Goal: Information Seeking & Learning: Learn about a topic

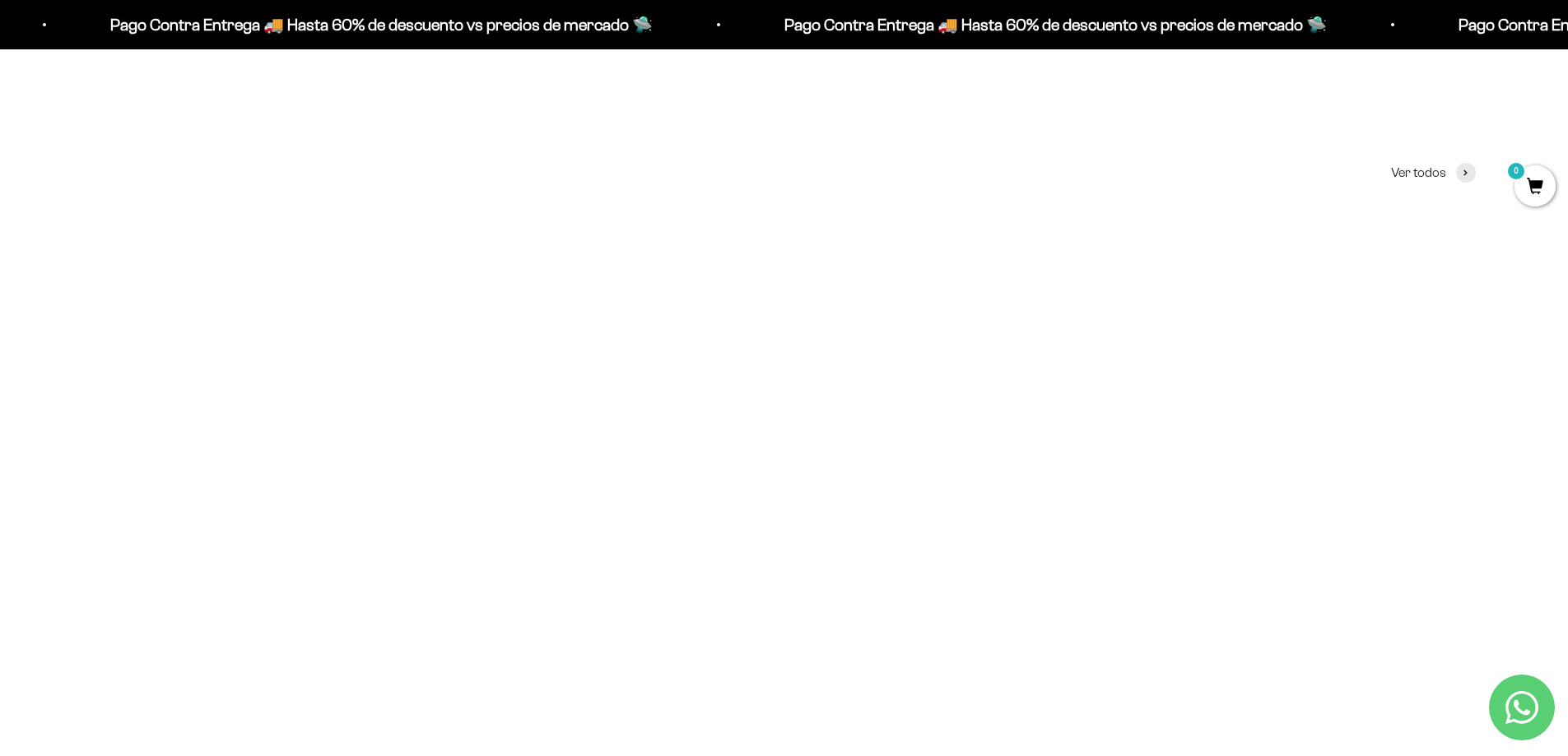
scroll to position [822, 0]
click at [803, 282] on img at bounding box center [784, 281] width 448 height 448
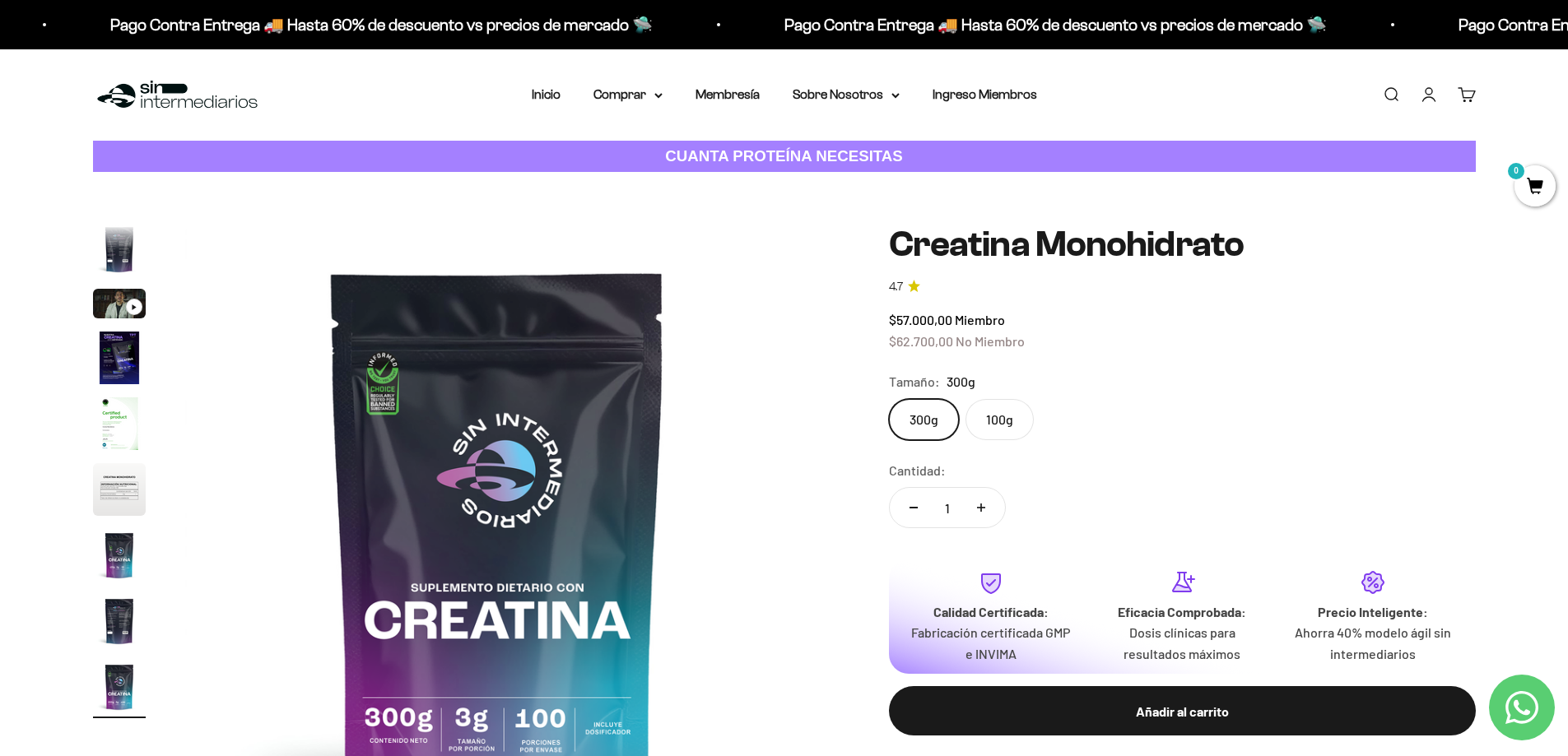
click at [112, 301] on img "Ir al artículo 3" at bounding box center [119, 303] width 52 height 29
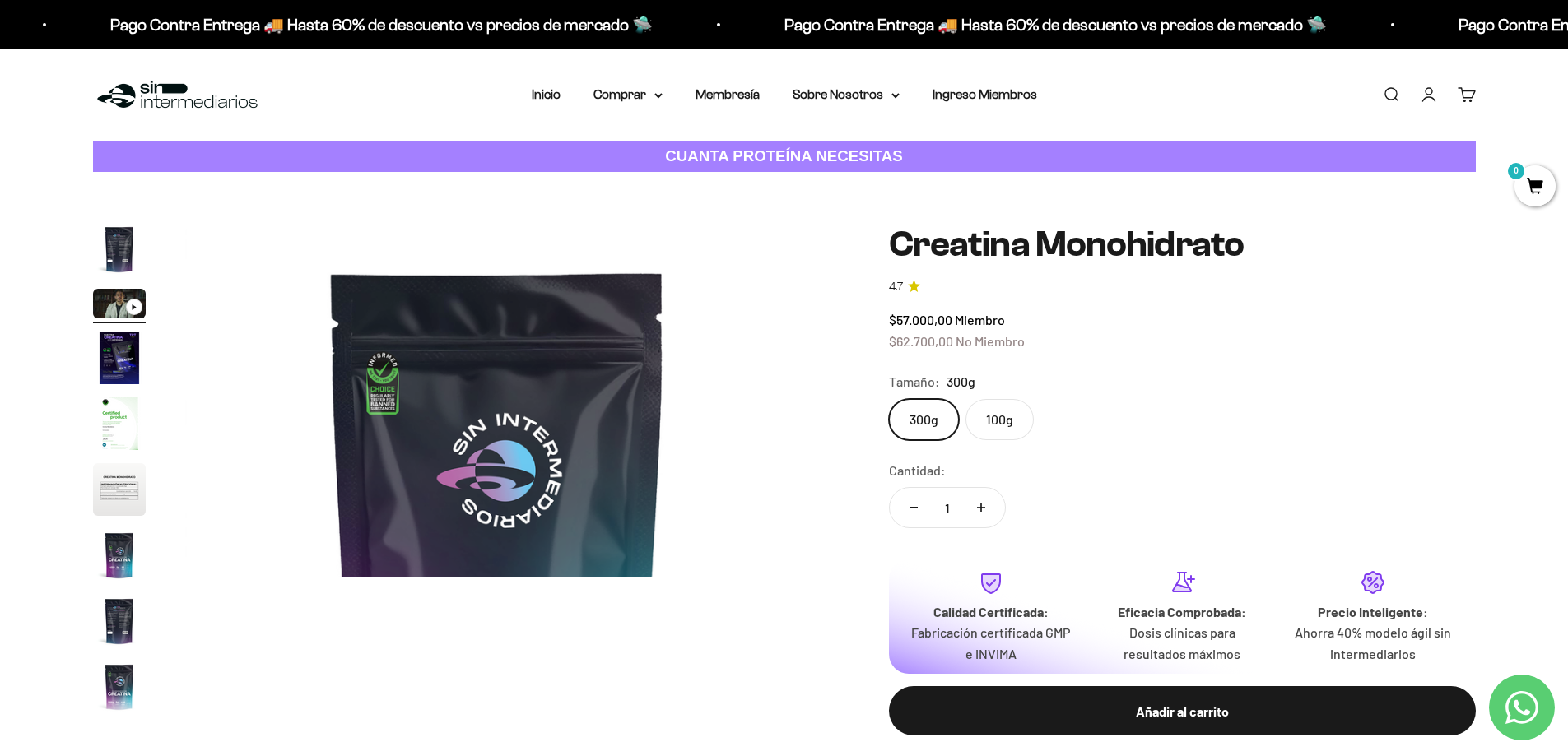
scroll to position [0, 1289]
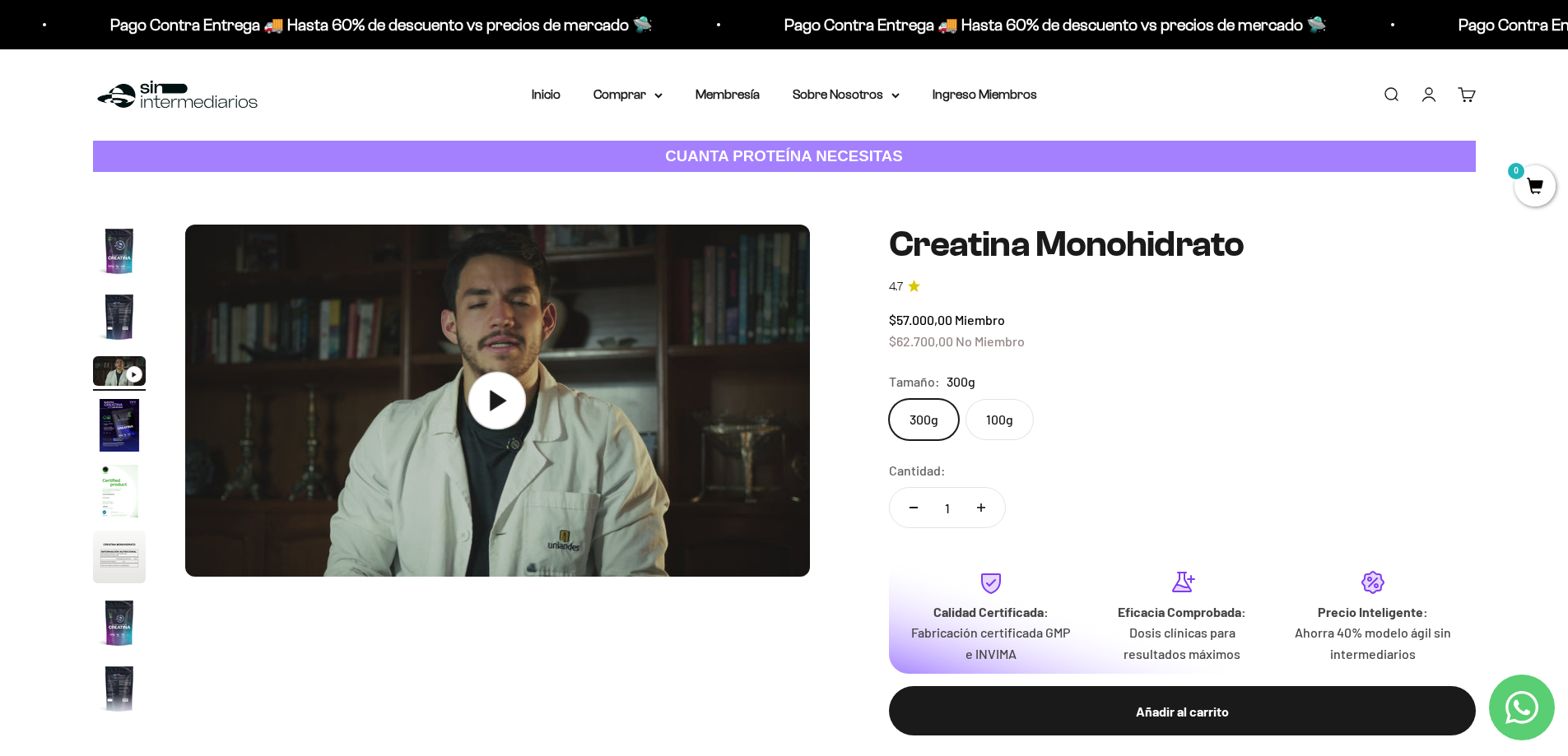
click at [488, 412] on icon at bounding box center [497, 400] width 58 height 58
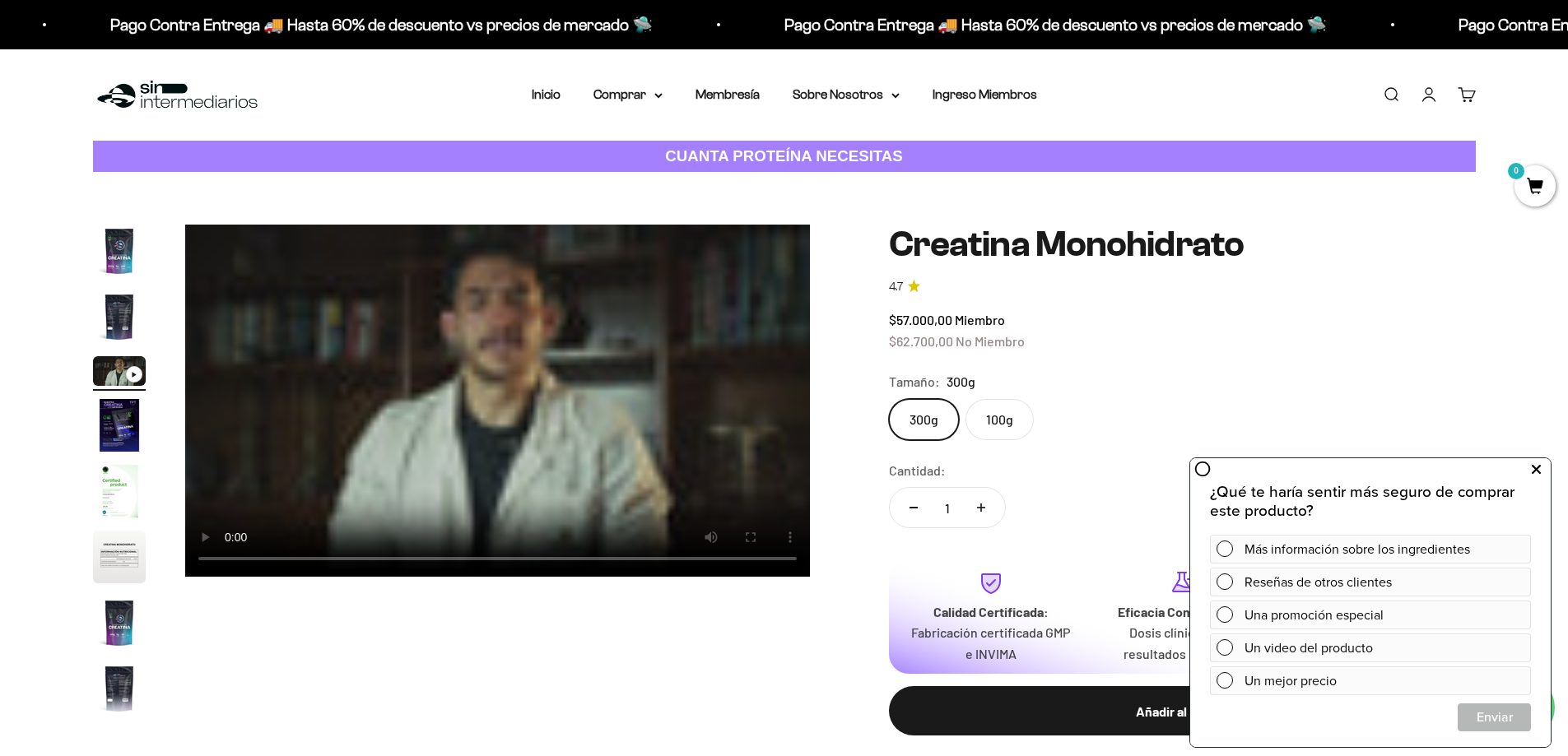
click at [1533, 472] on icon at bounding box center [1536, 469] width 9 height 21
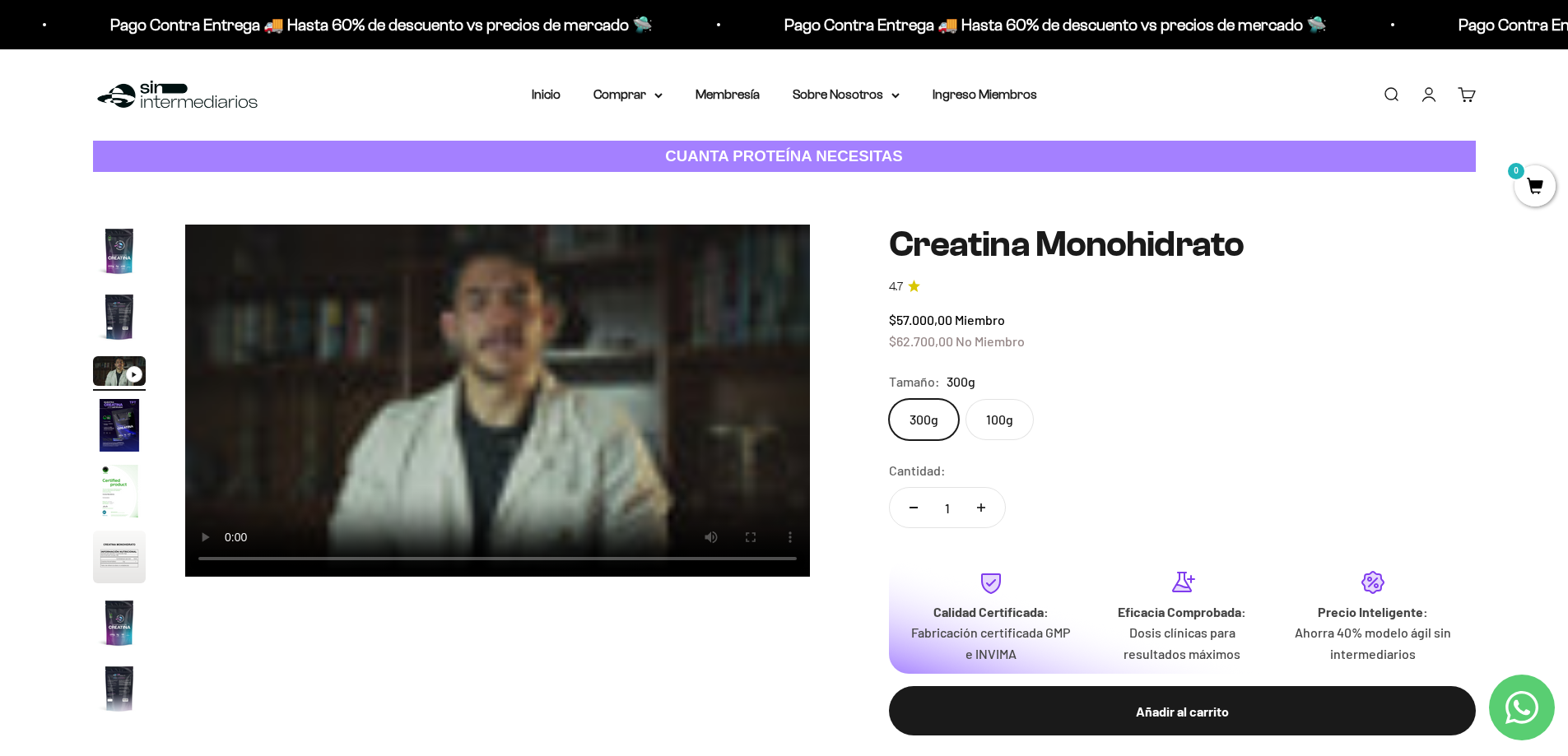
scroll to position [164, 0]
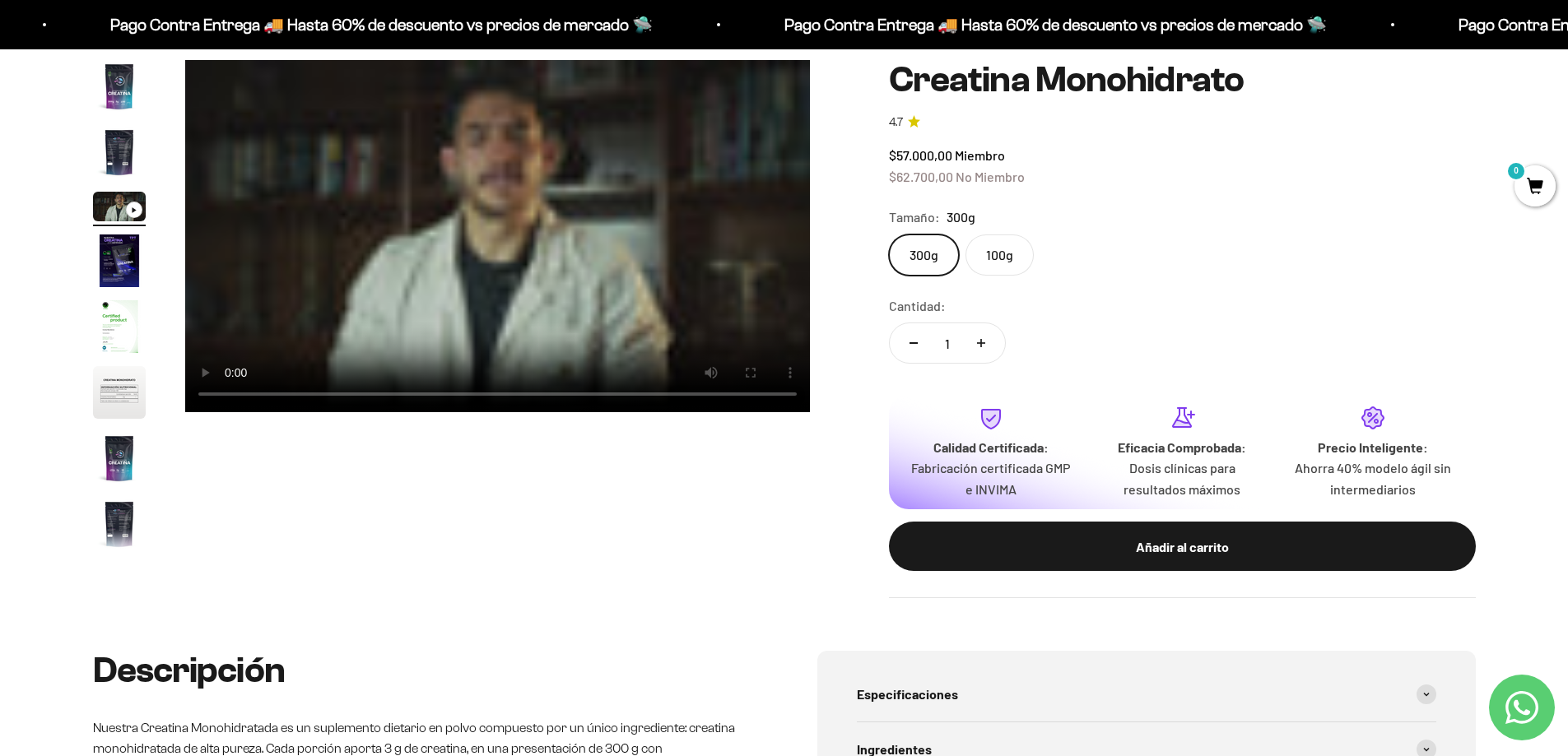
click at [473, 280] on video "Creatina Monohidrato" at bounding box center [497, 236] width 625 height 352
click at [477, 280] on video "Creatina Monohidrato" at bounding box center [497, 236] width 625 height 352
click at [127, 272] on img "Ir al artículo 4" at bounding box center [119, 260] width 52 height 52
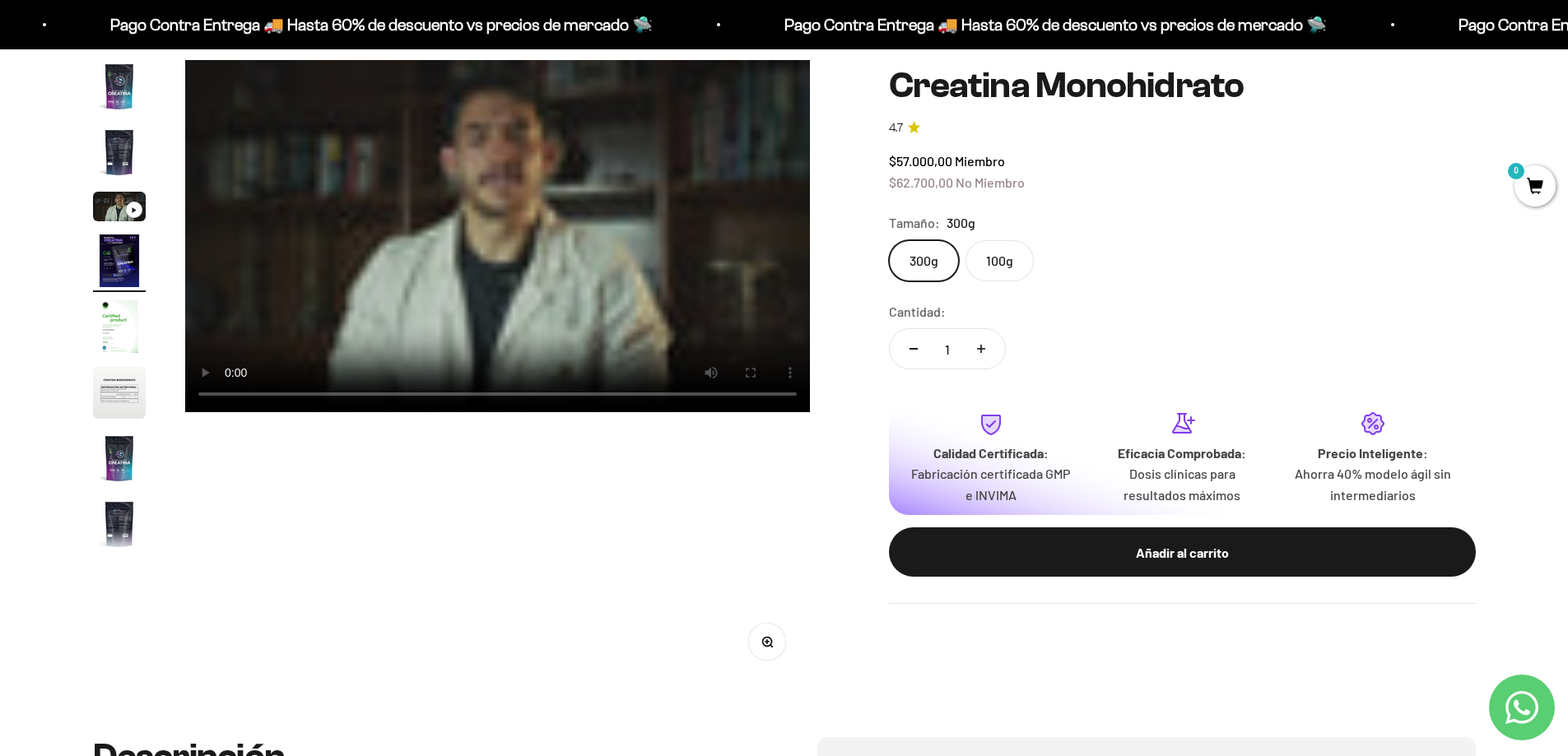
scroll to position [0, 1934]
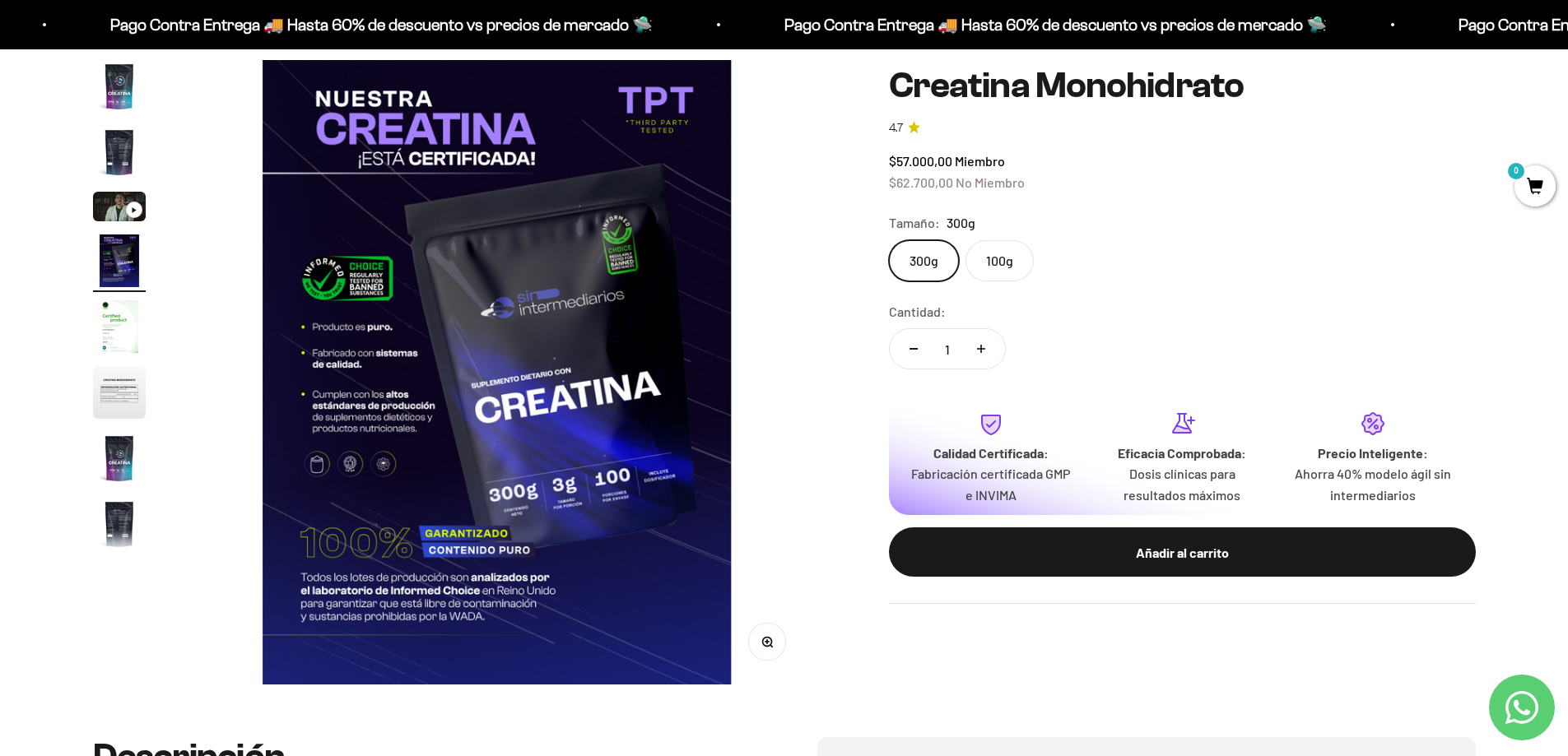
click at [115, 336] on img "Ir al artículo 5" at bounding box center [119, 326] width 52 height 52
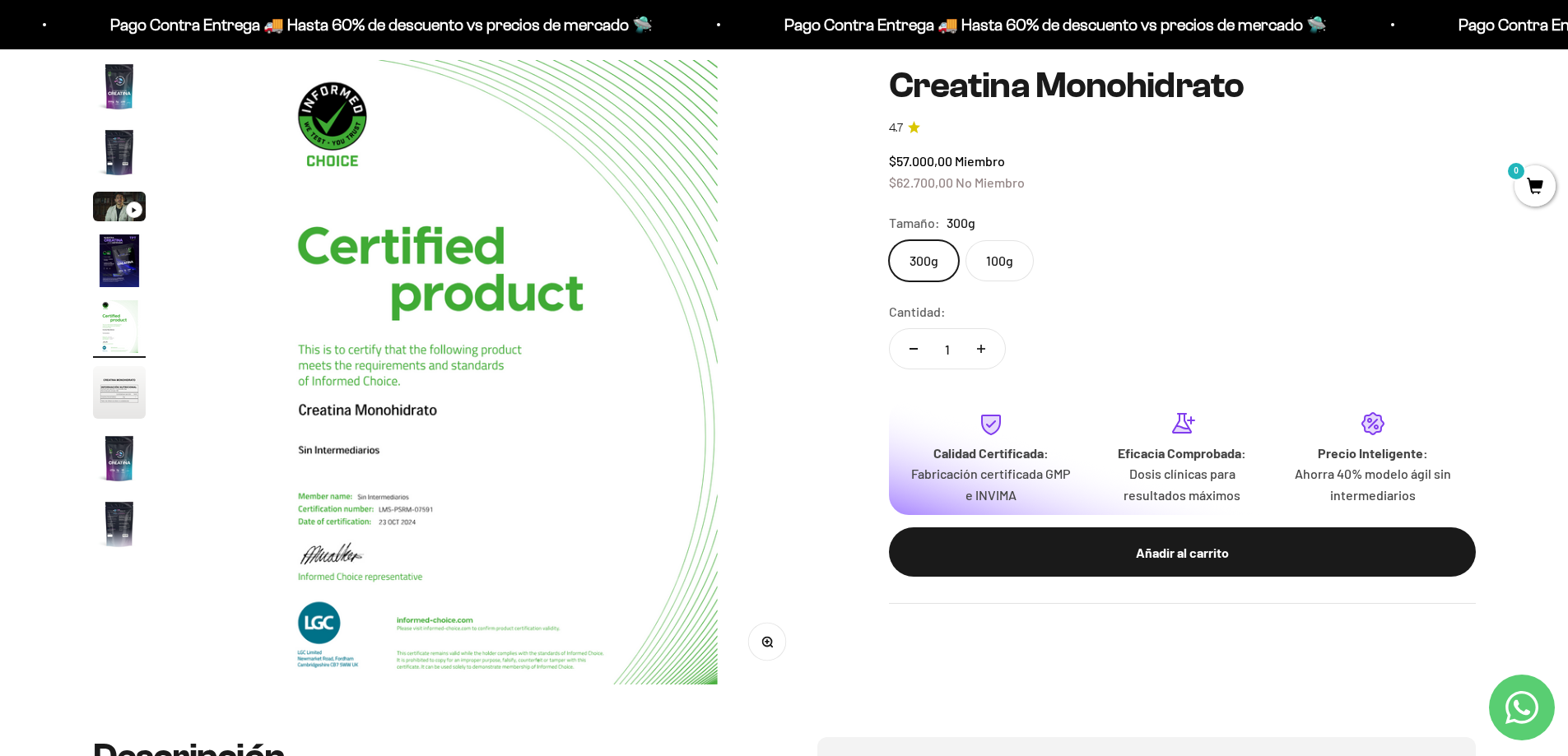
click at [115, 336] on img "Ir al artículo 5" at bounding box center [119, 326] width 52 height 52
click at [128, 400] on img "Ir al artículo 6" at bounding box center [119, 392] width 52 height 52
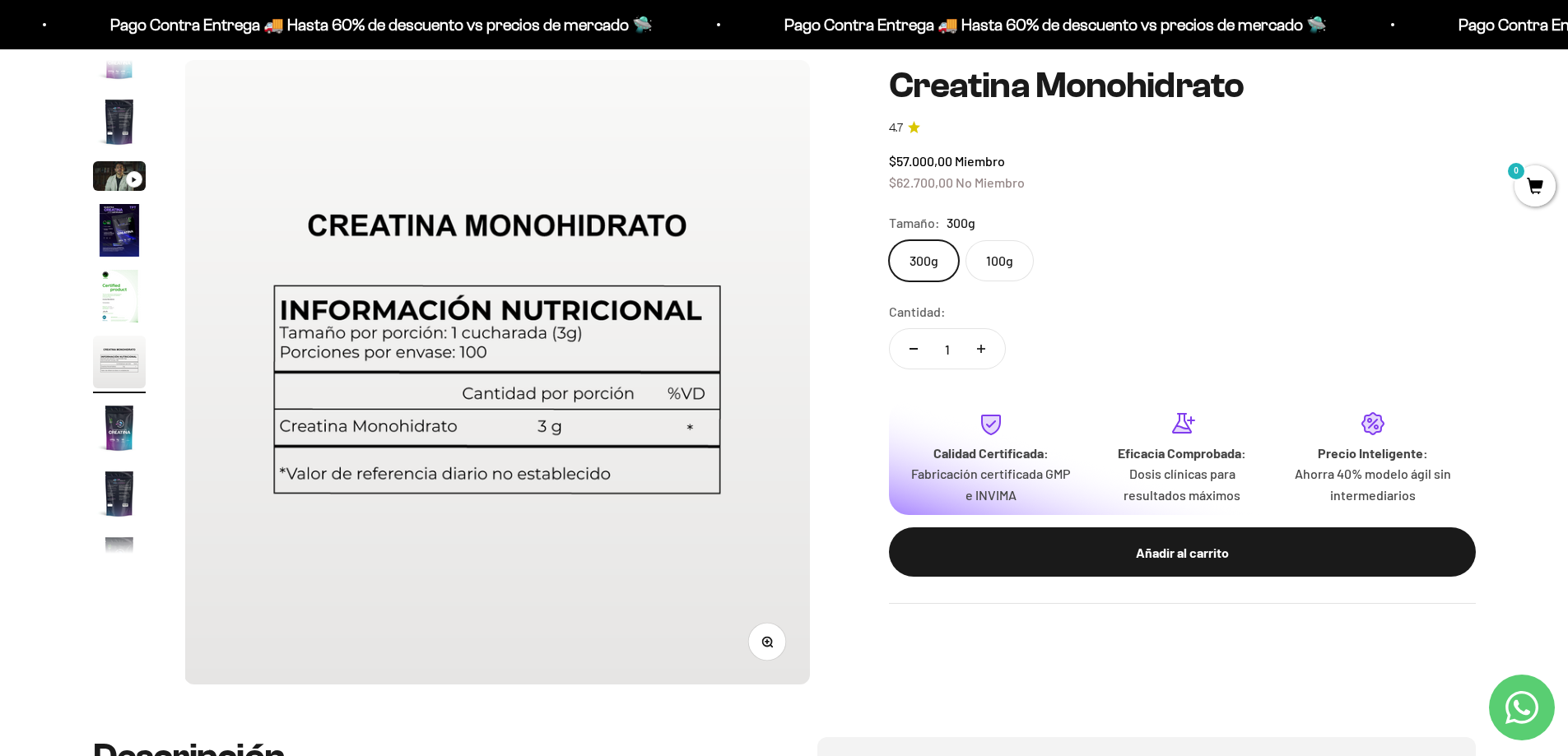
click at [125, 434] on img "Ir al artículo 7" at bounding box center [119, 427] width 52 height 52
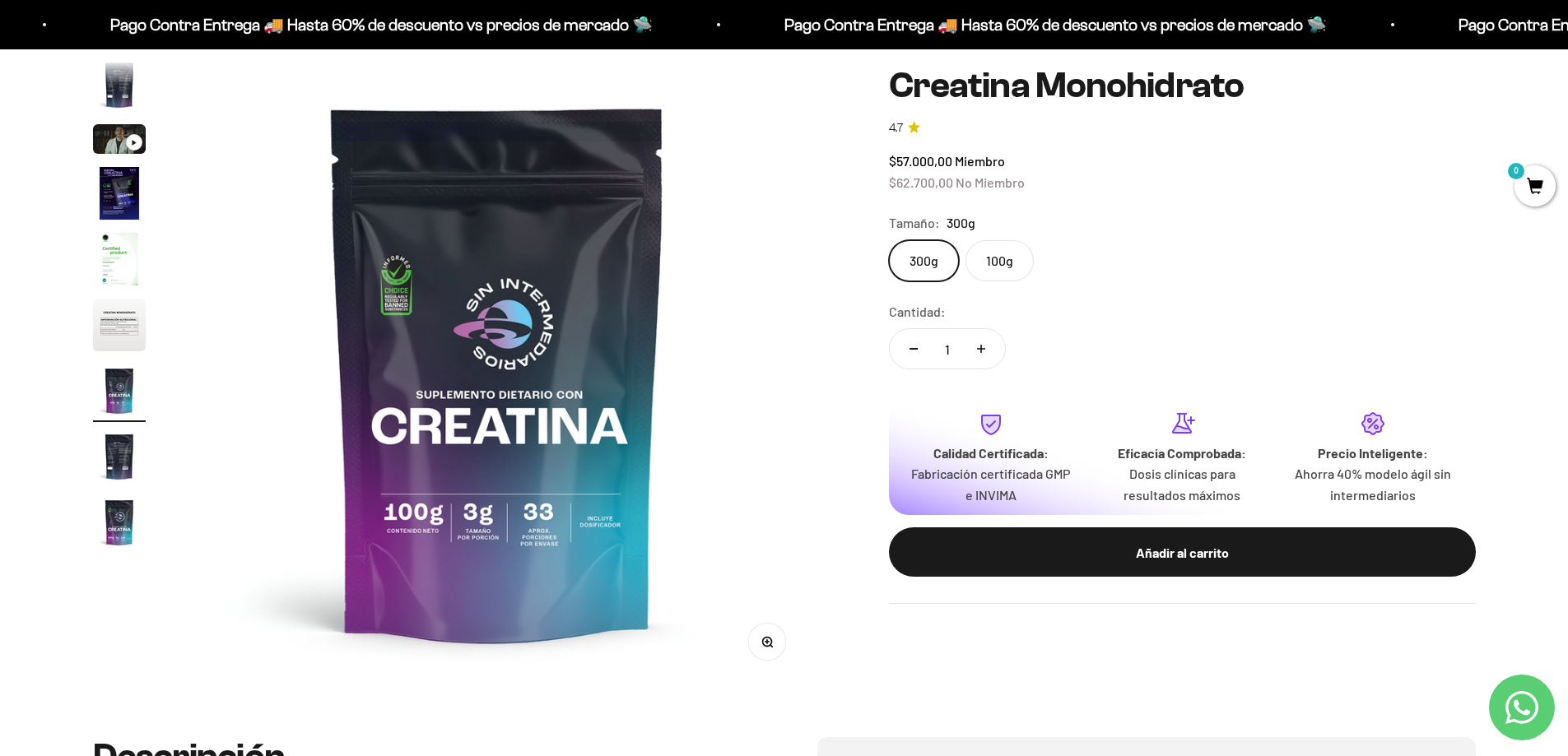
click at [121, 472] on img "Ir al artículo 8" at bounding box center [119, 456] width 52 height 52
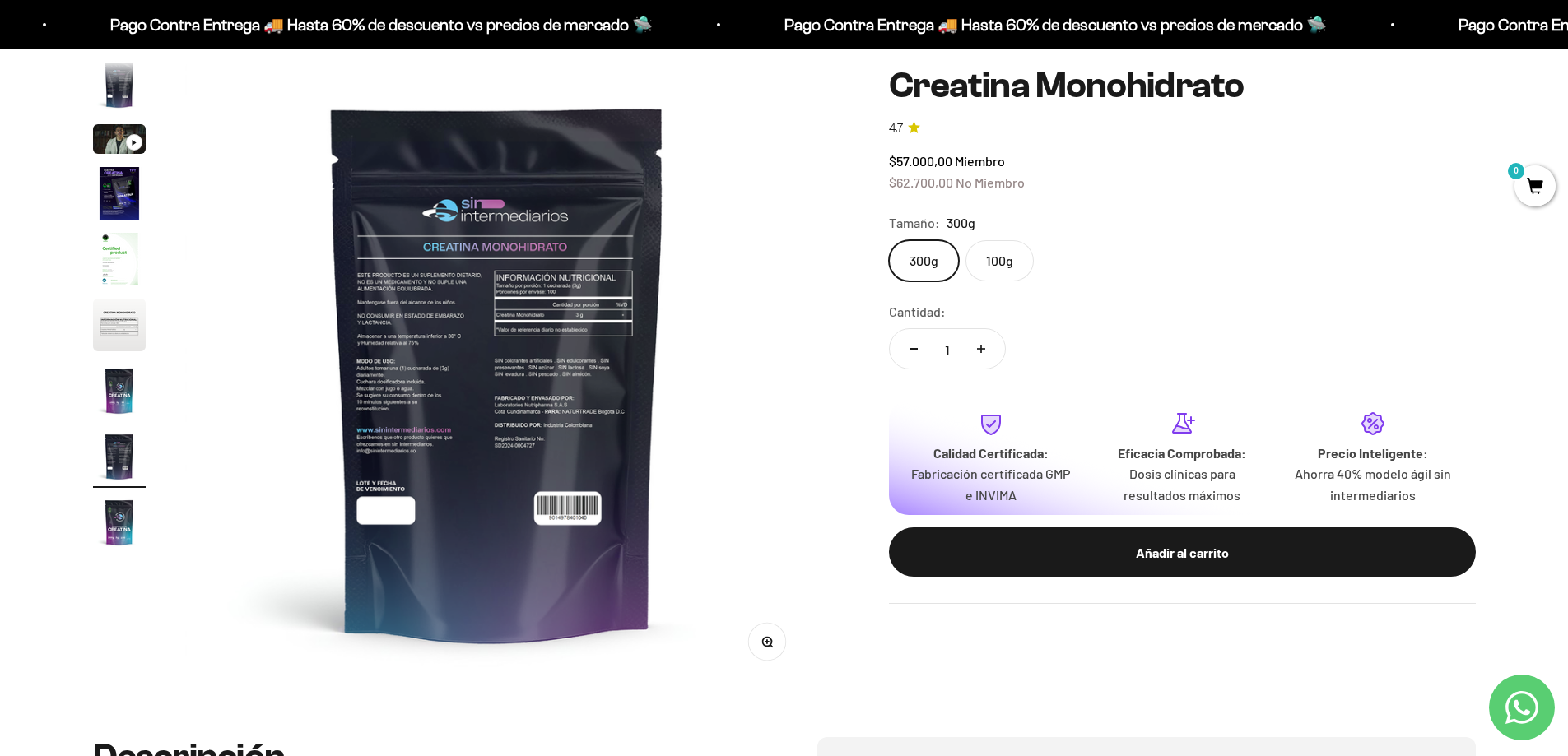
click at [419, 422] on img at bounding box center [497, 372] width 625 height 625
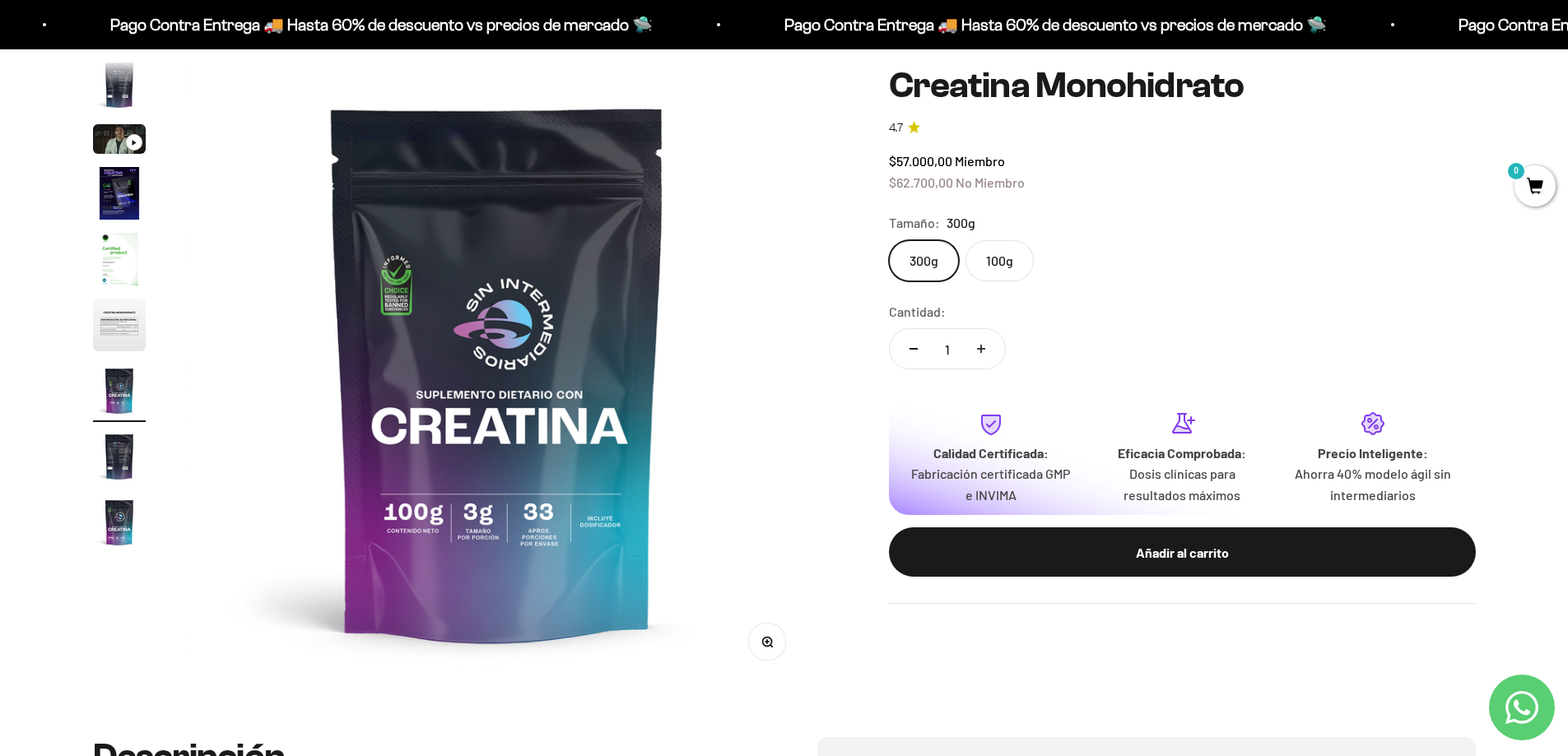
click at [111, 453] on img "Ir al artículo 8" at bounding box center [119, 456] width 52 height 52
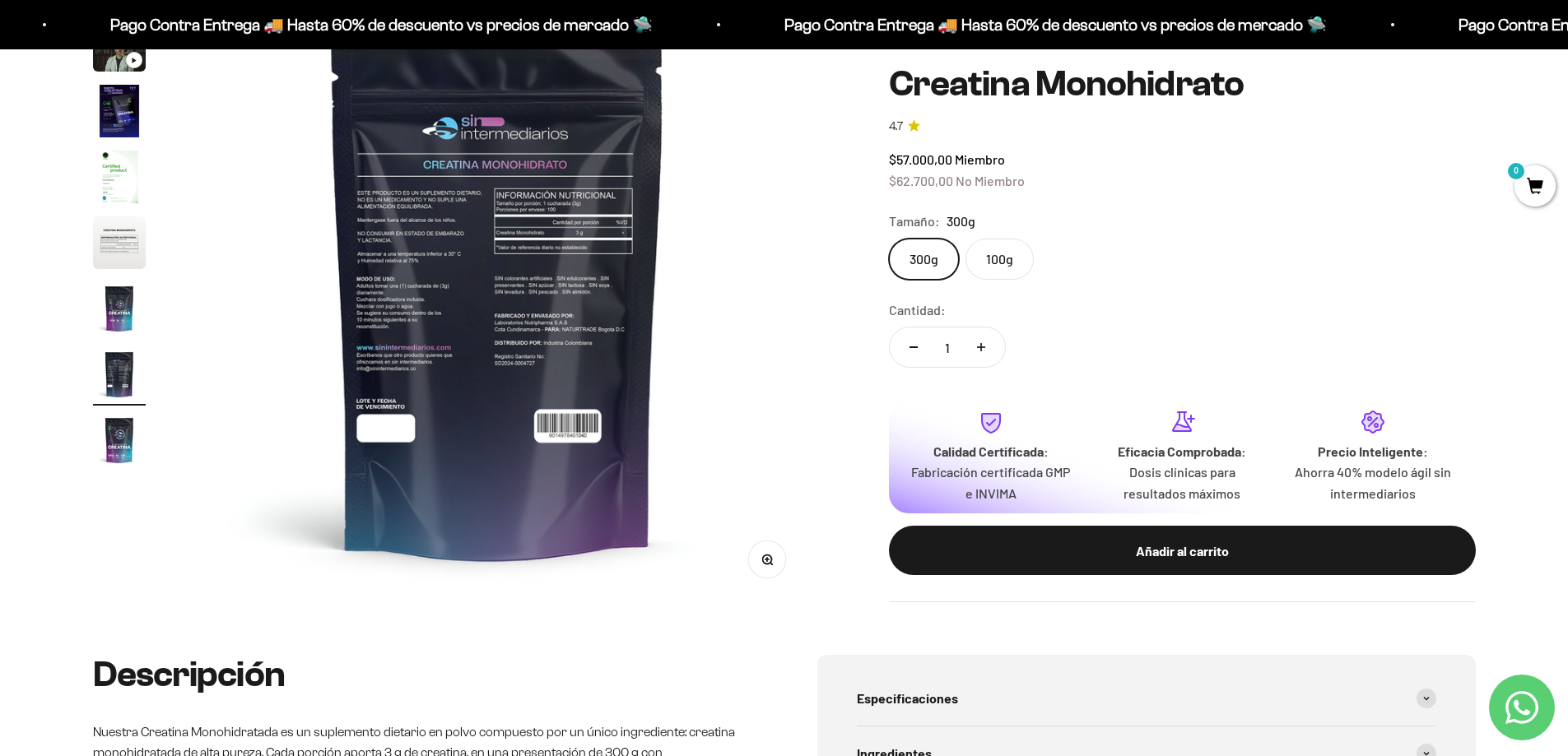
scroll to position [658, 0]
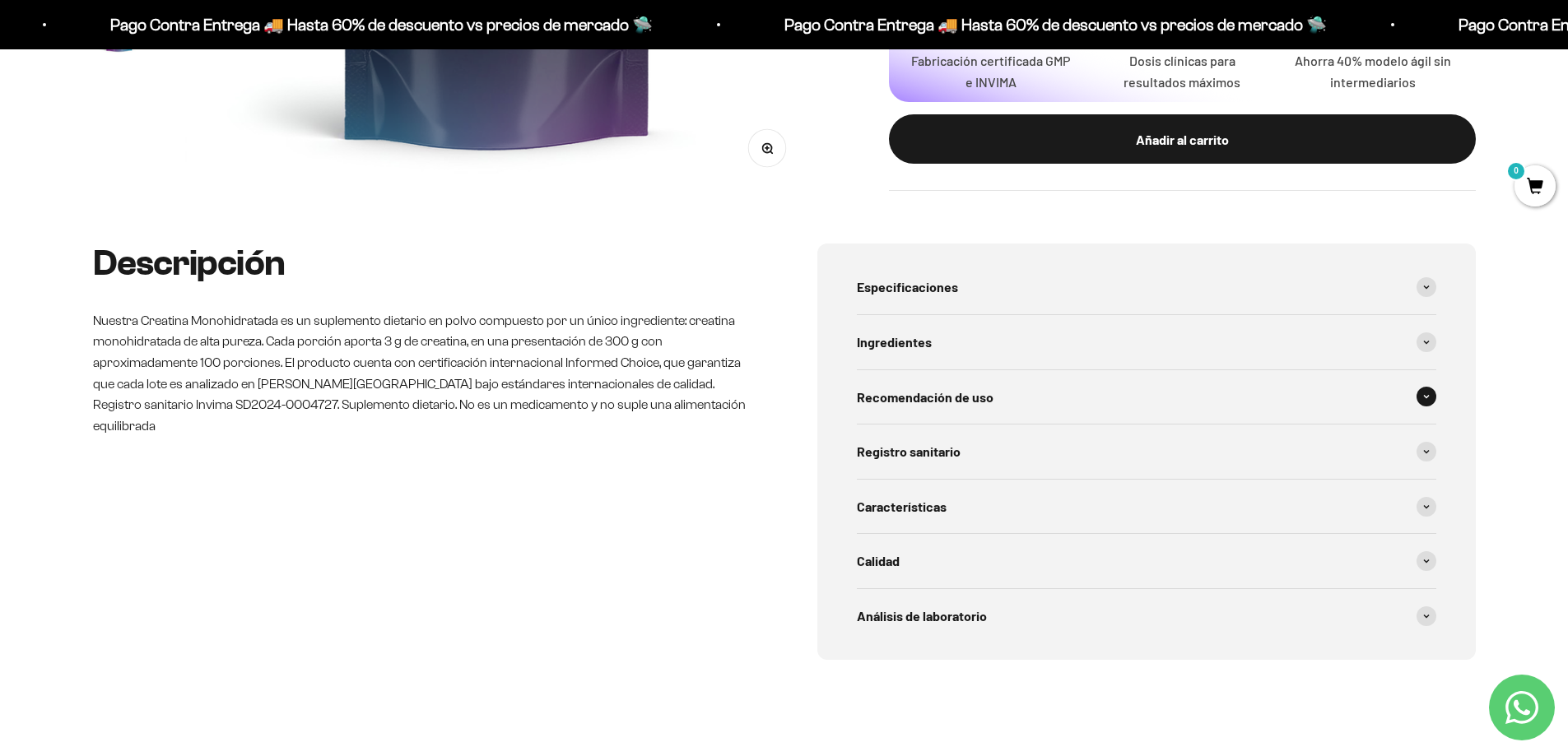
click at [1430, 395] on span at bounding box center [1425, 396] width 20 height 20
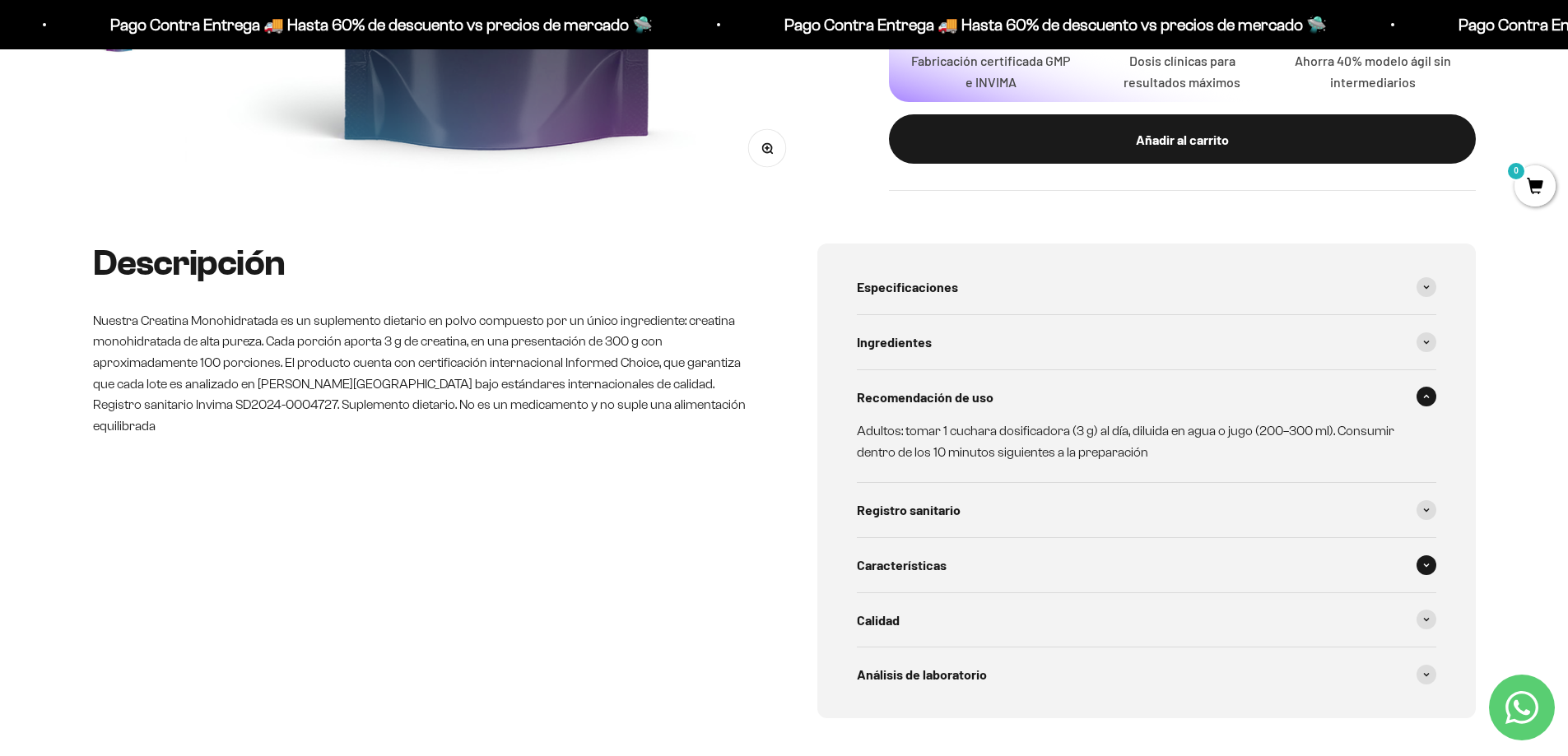
click at [1433, 567] on span at bounding box center [1425, 564] width 20 height 20
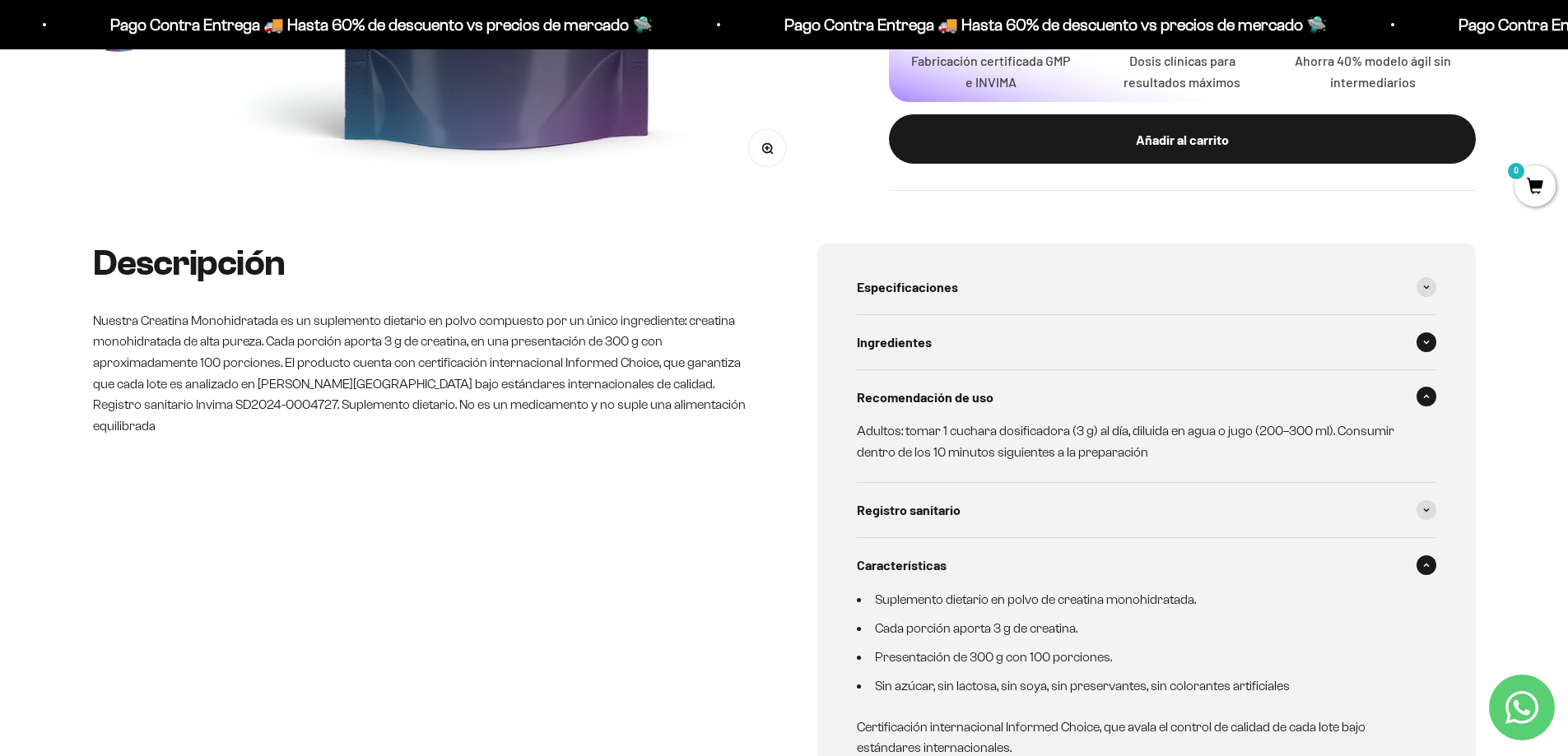
click at [1429, 338] on span at bounding box center [1425, 342] width 20 height 20
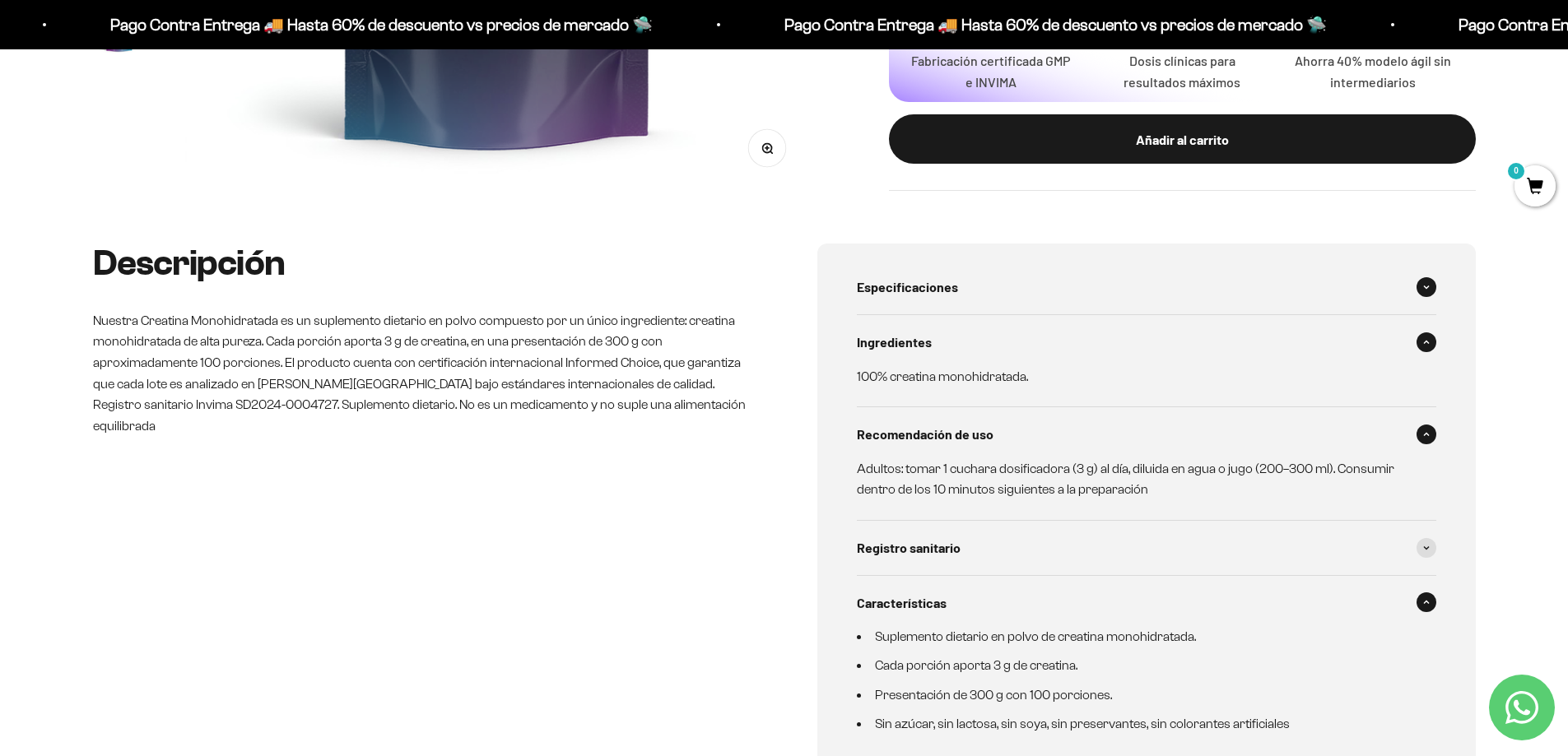
click at [1431, 290] on span at bounding box center [1425, 287] width 20 height 20
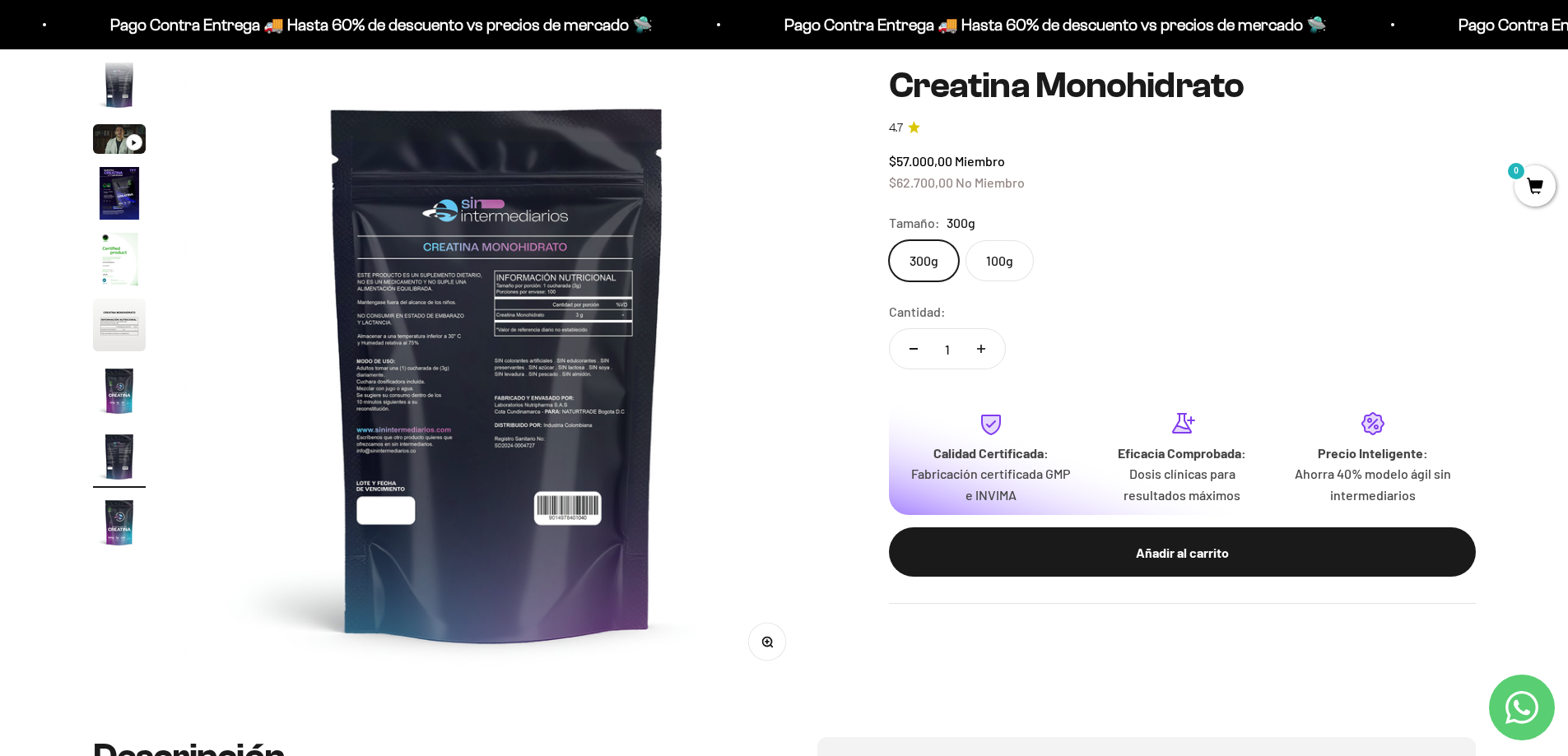
scroll to position [0, 0]
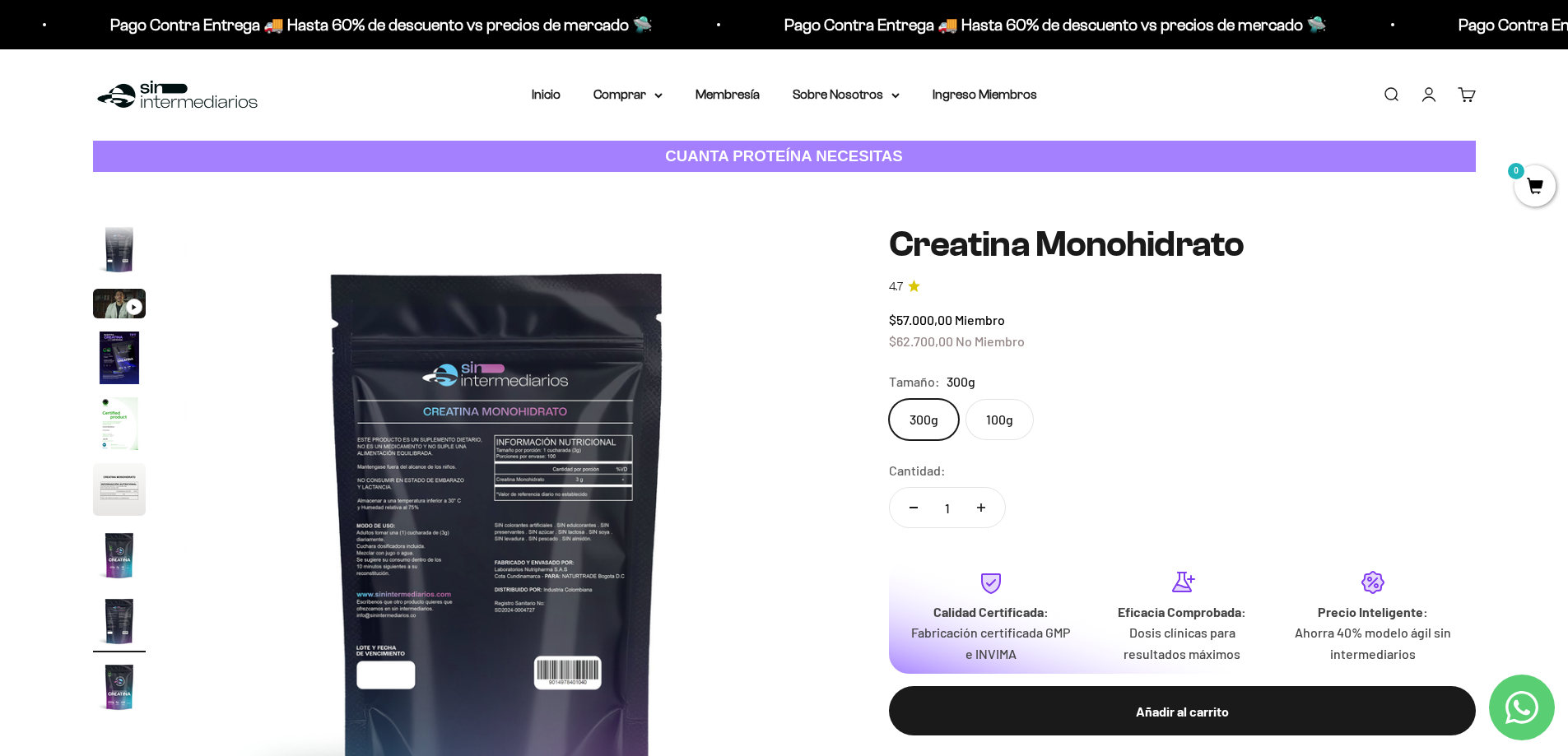
click at [119, 692] on img "Ir al artículo 9" at bounding box center [119, 686] width 52 height 52
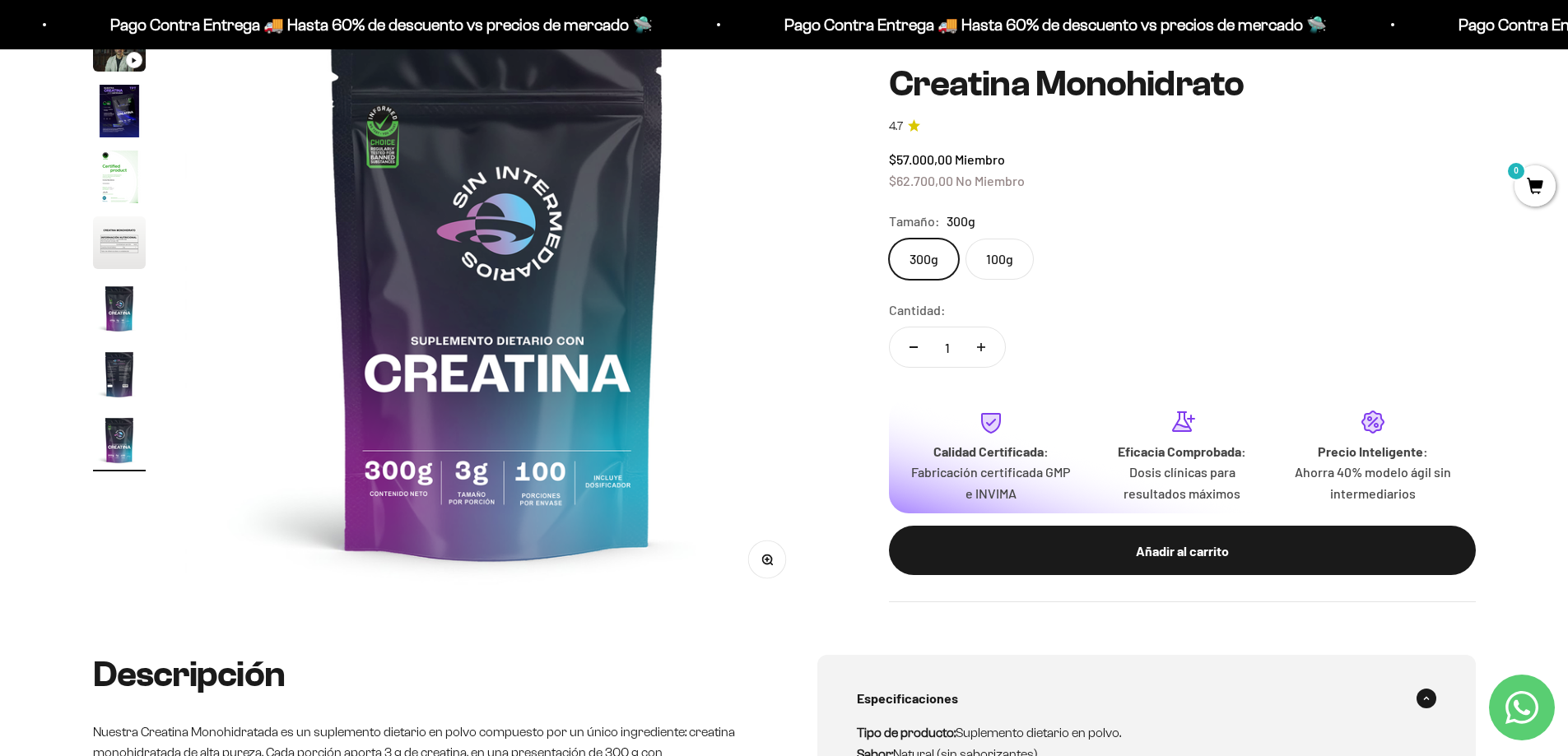
scroll to position [82, 0]
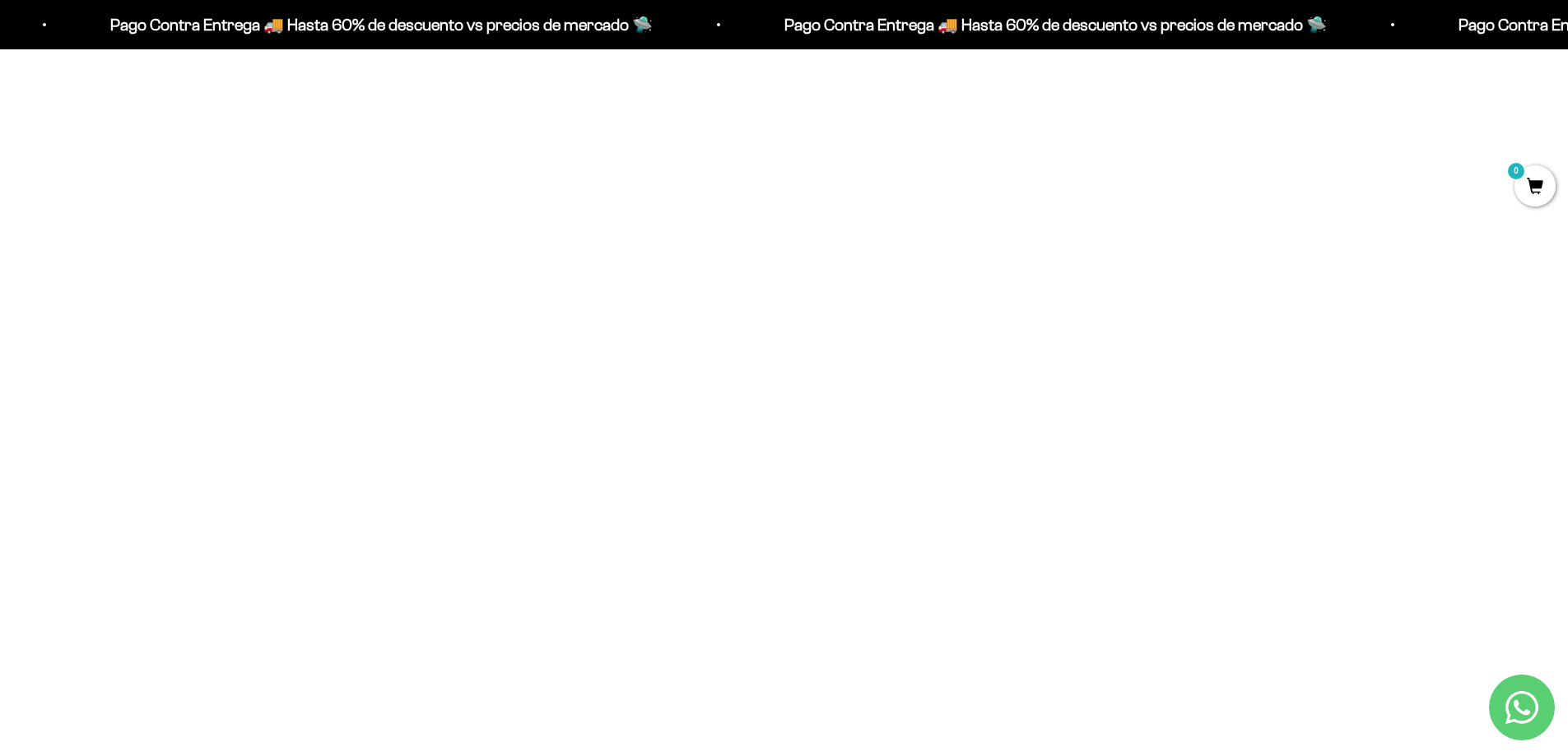
scroll to position [1398, 0]
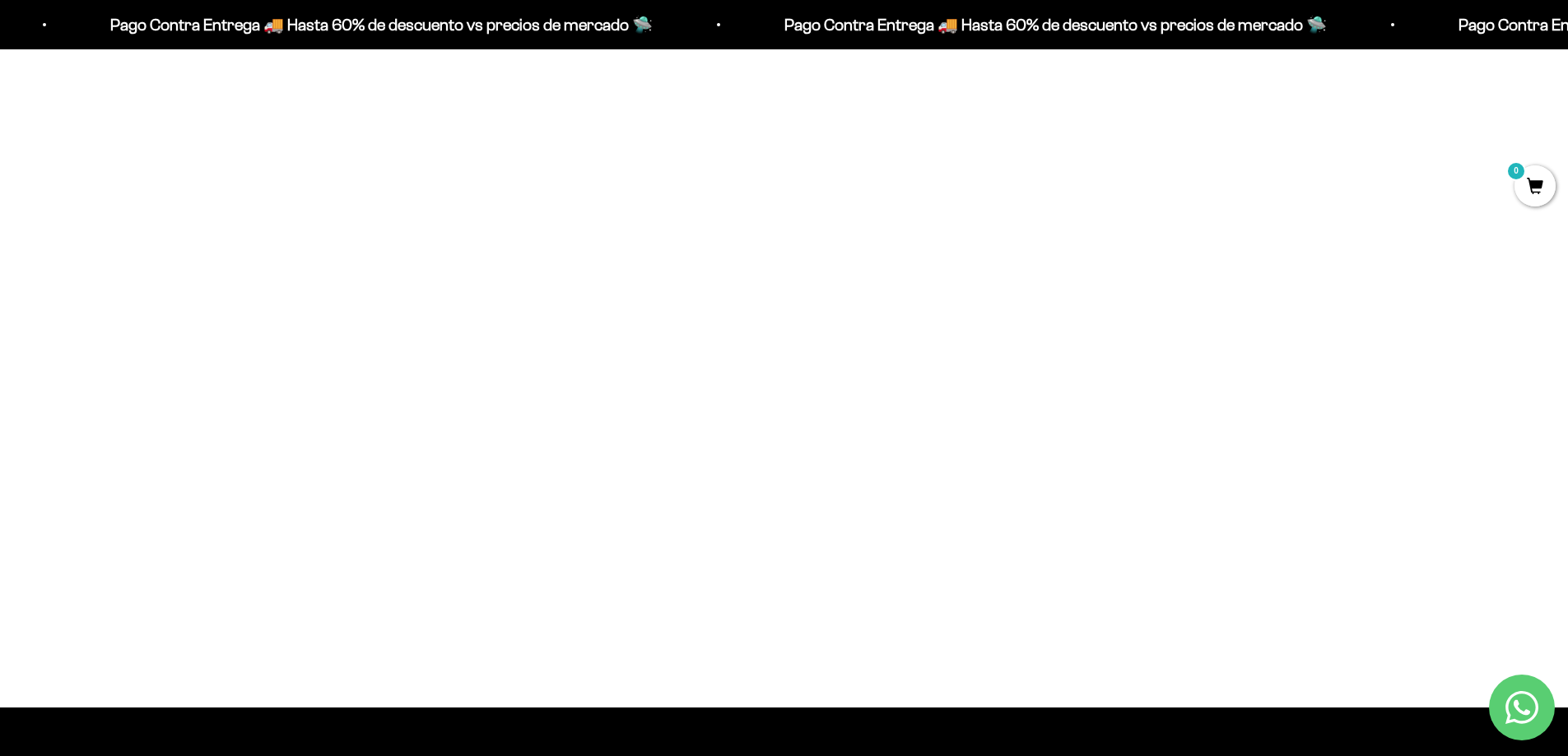
click at [766, 437] on img at bounding box center [784, 298] width 448 height 448
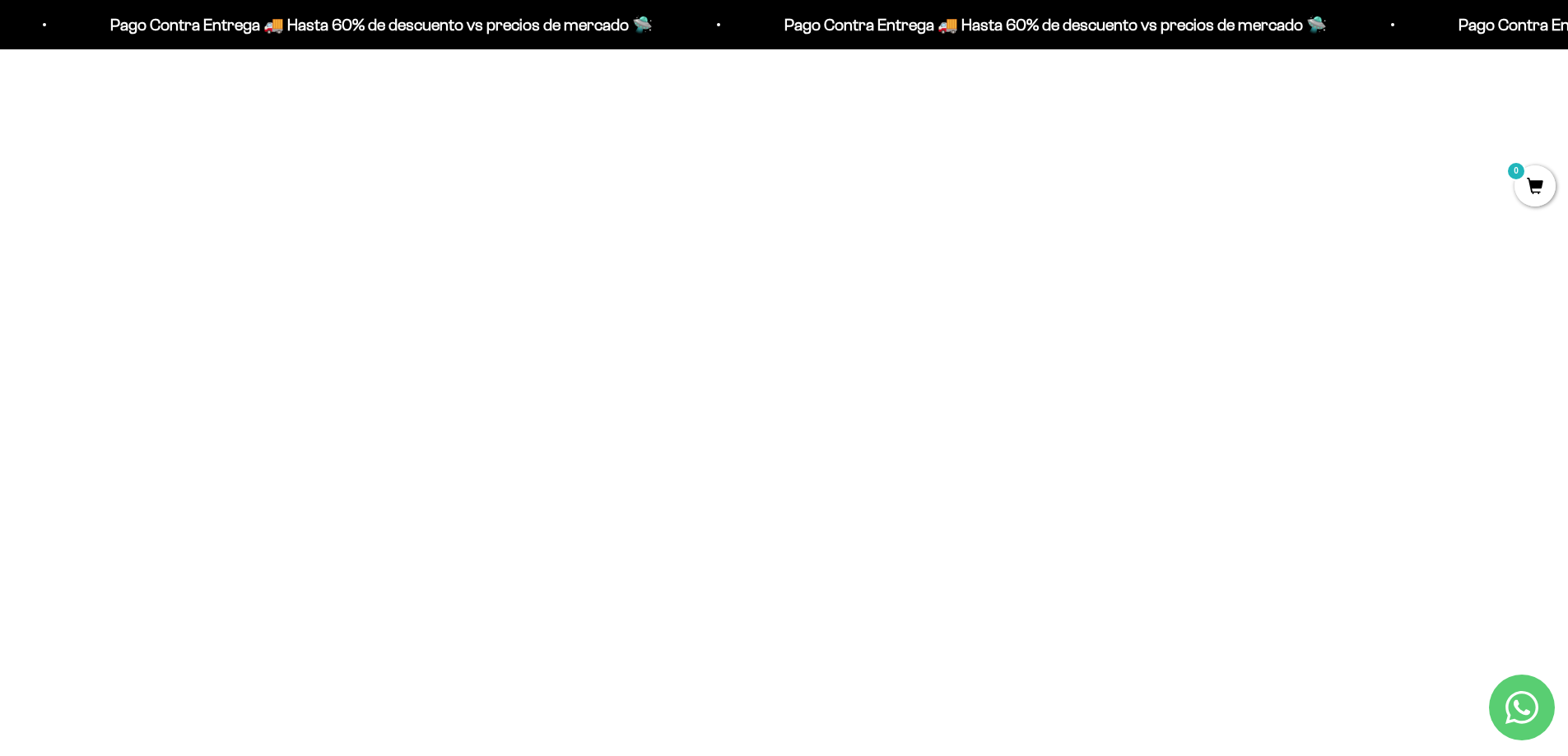
scroll to position [1255, 0]
click at [756, 475] on img at bounding box center [784, 442] width 448 height 448
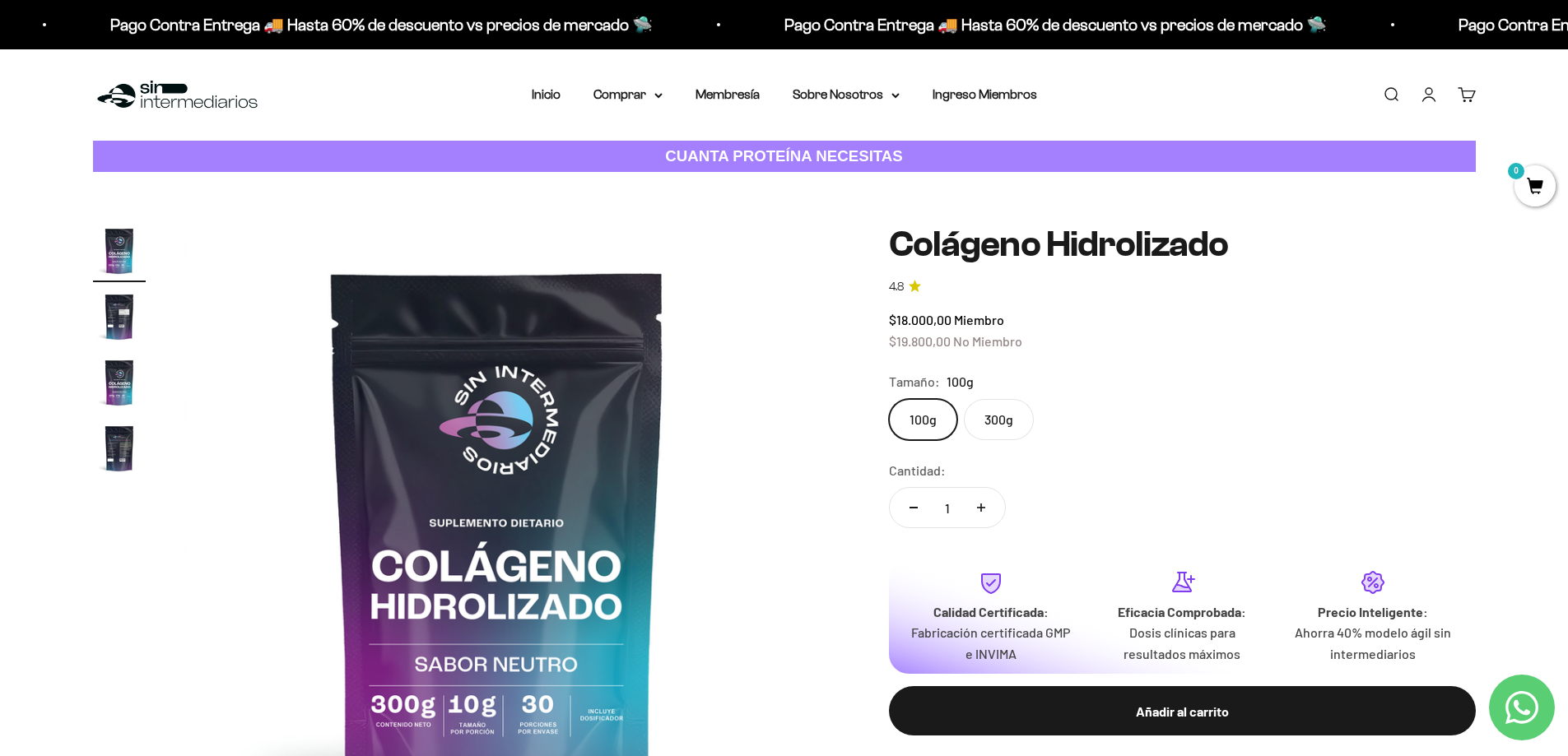
click at [121, 319] on img "Ir al artículo 2" at bounding box center [119, 316] width 52 height 52
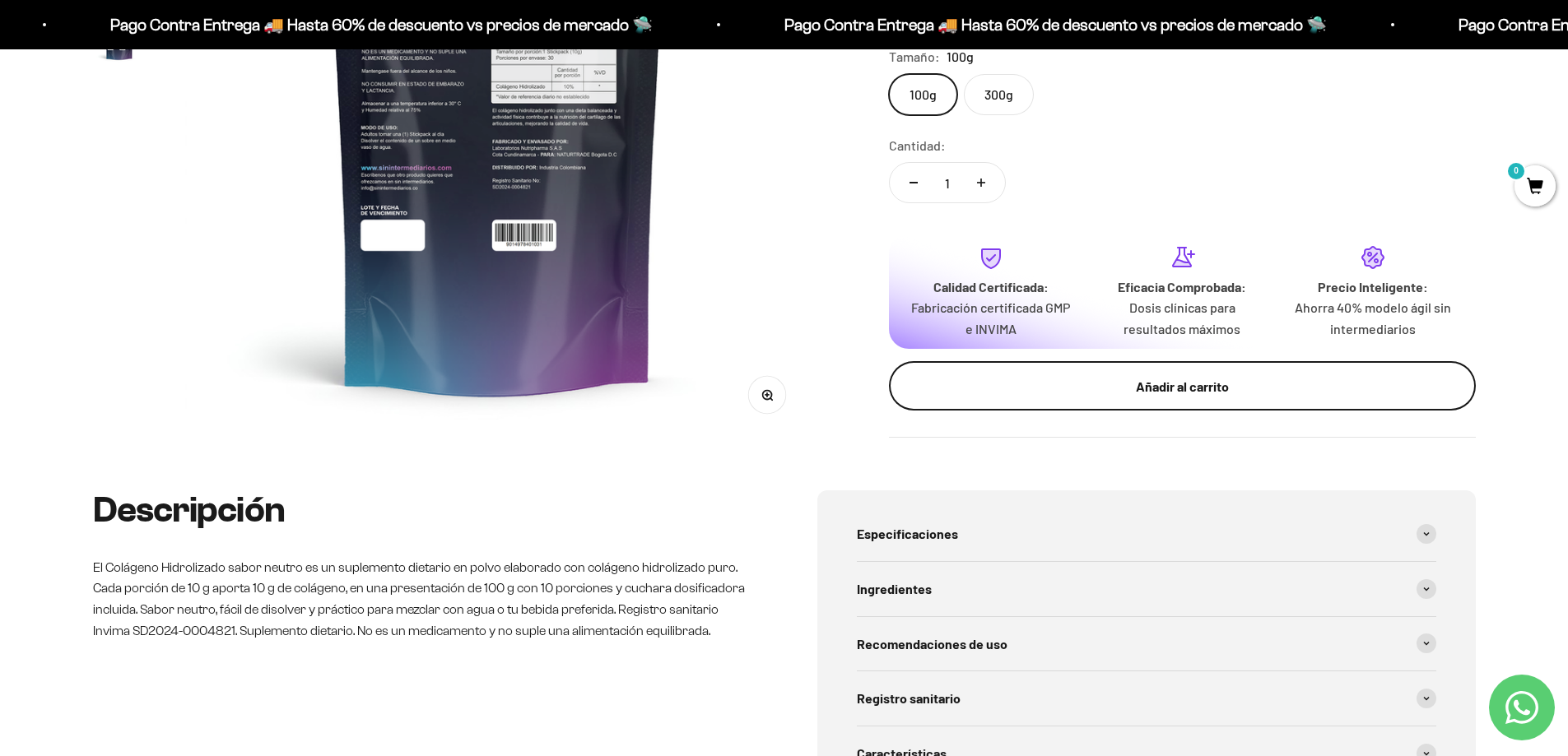
scroll to position [576, 0]
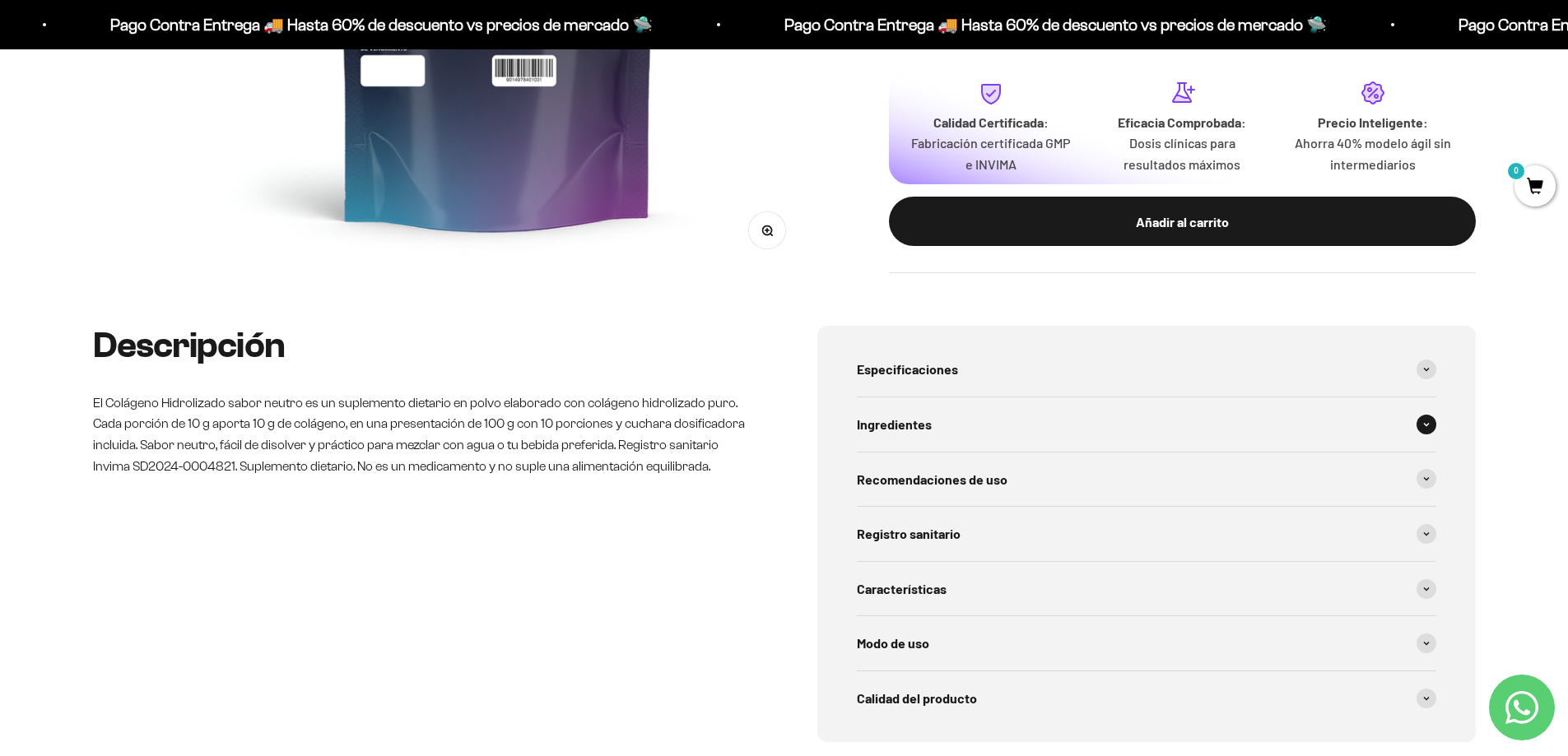
click at [1039, 425] on div "Ingredientes" at bounding box center [1147, 424] width 579 height 54
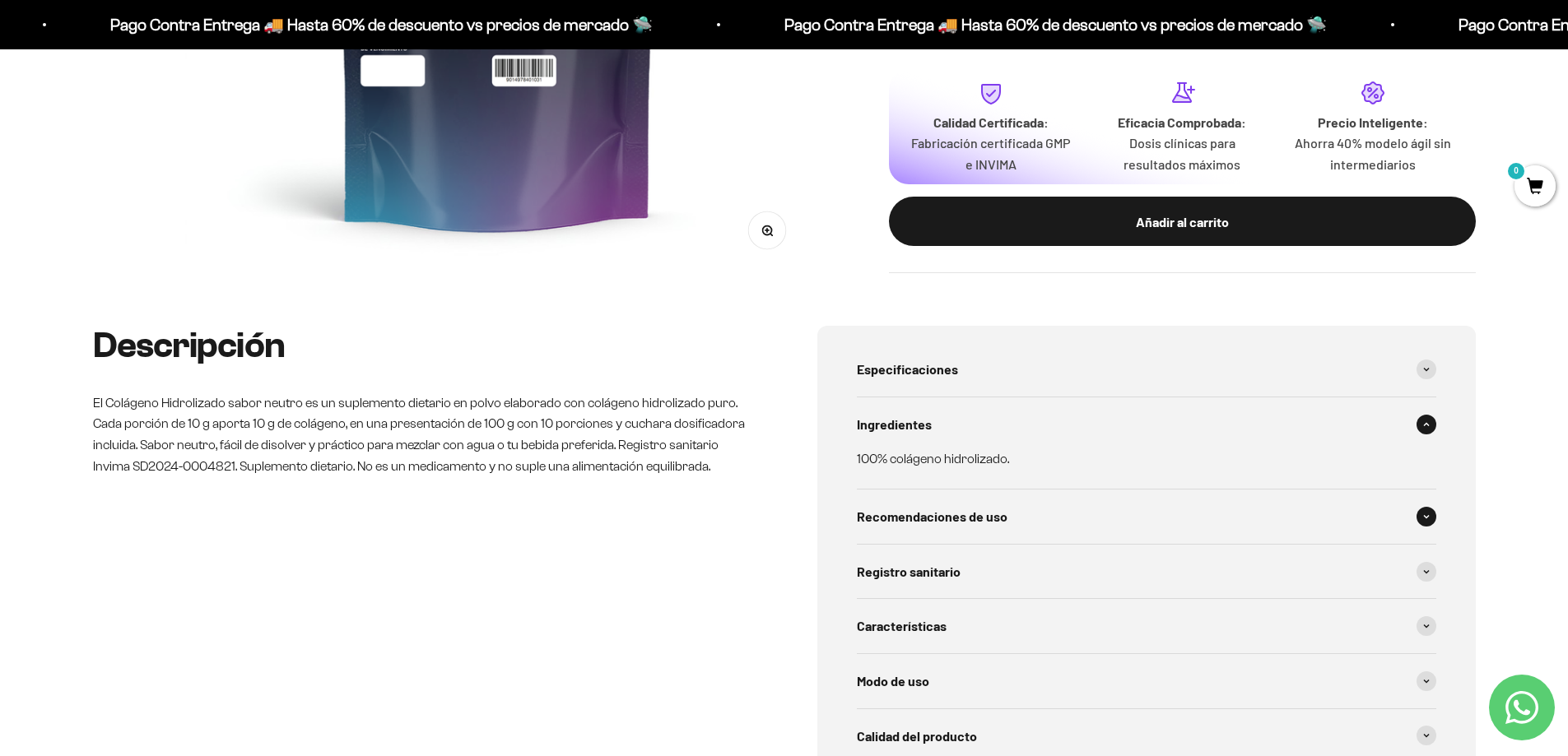
click at [1088, 510] on div "Recomendaciones de uso" at bounding box center [1147, 516] width 579 height 54
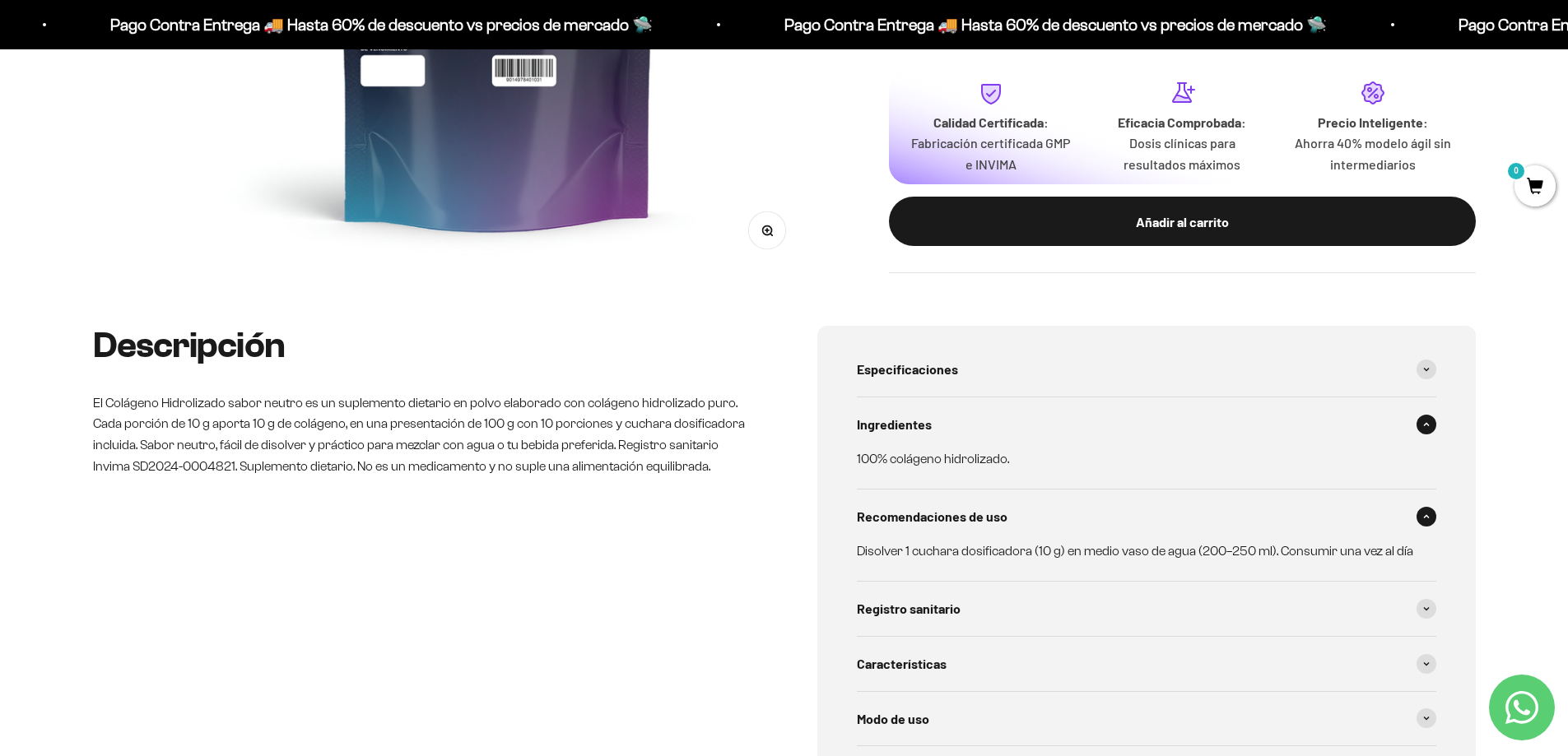
scroll to position [741, 0]
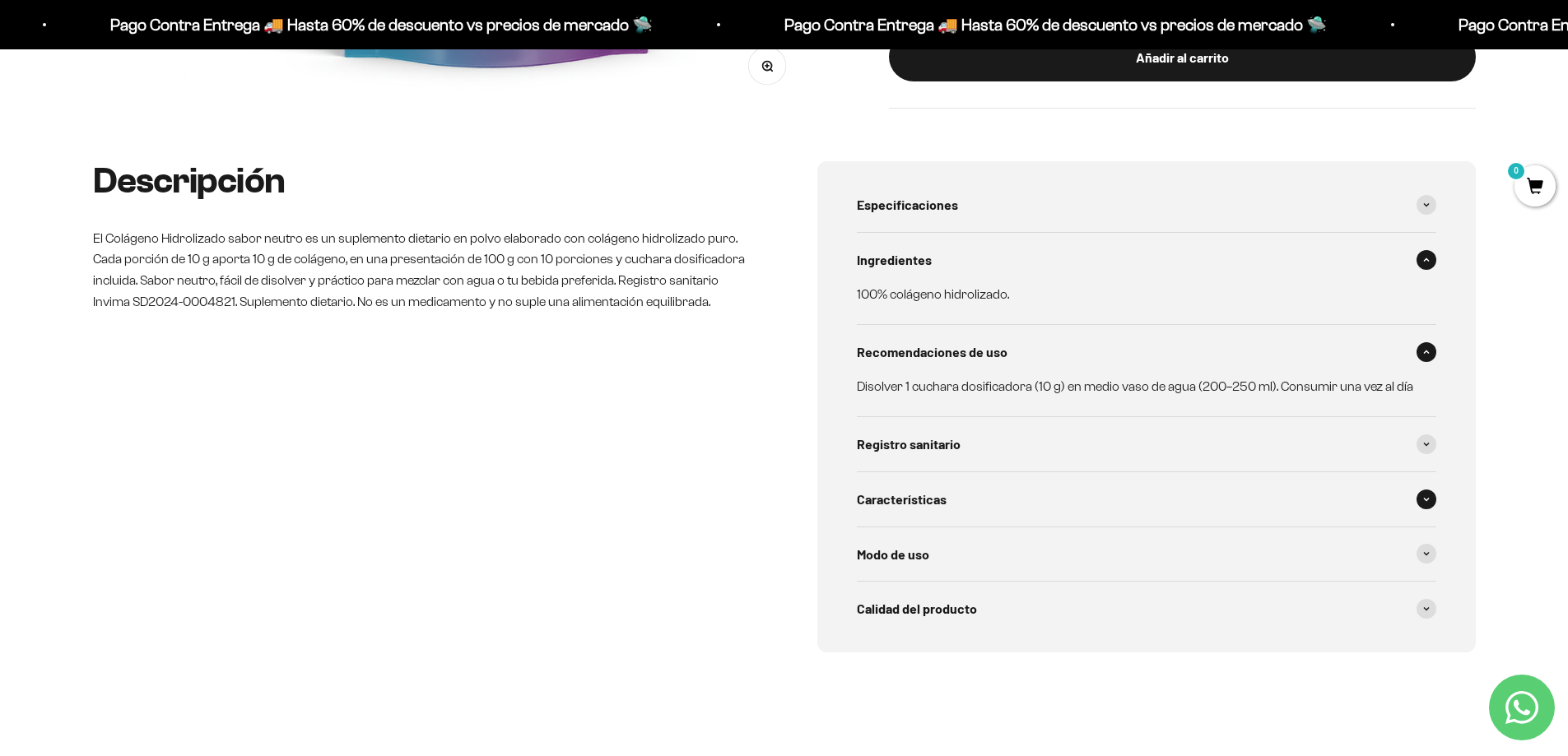
click at [1023, 501] on div "Características" at bounding box center [1147, 498] width 579 height 54
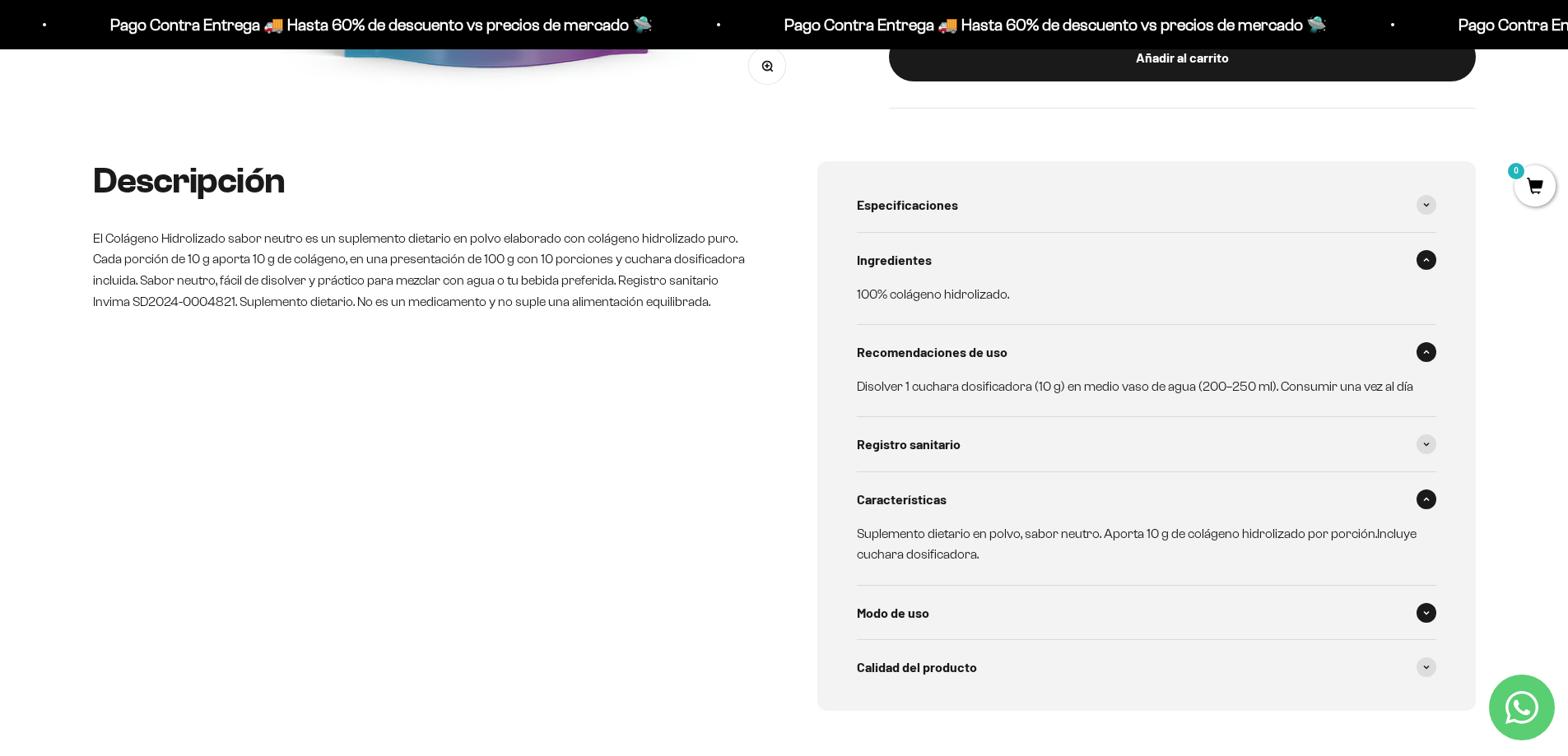
click at [956, 617] on div "Modo de uso" at bounding box center [1147, 613] width 579 height 54
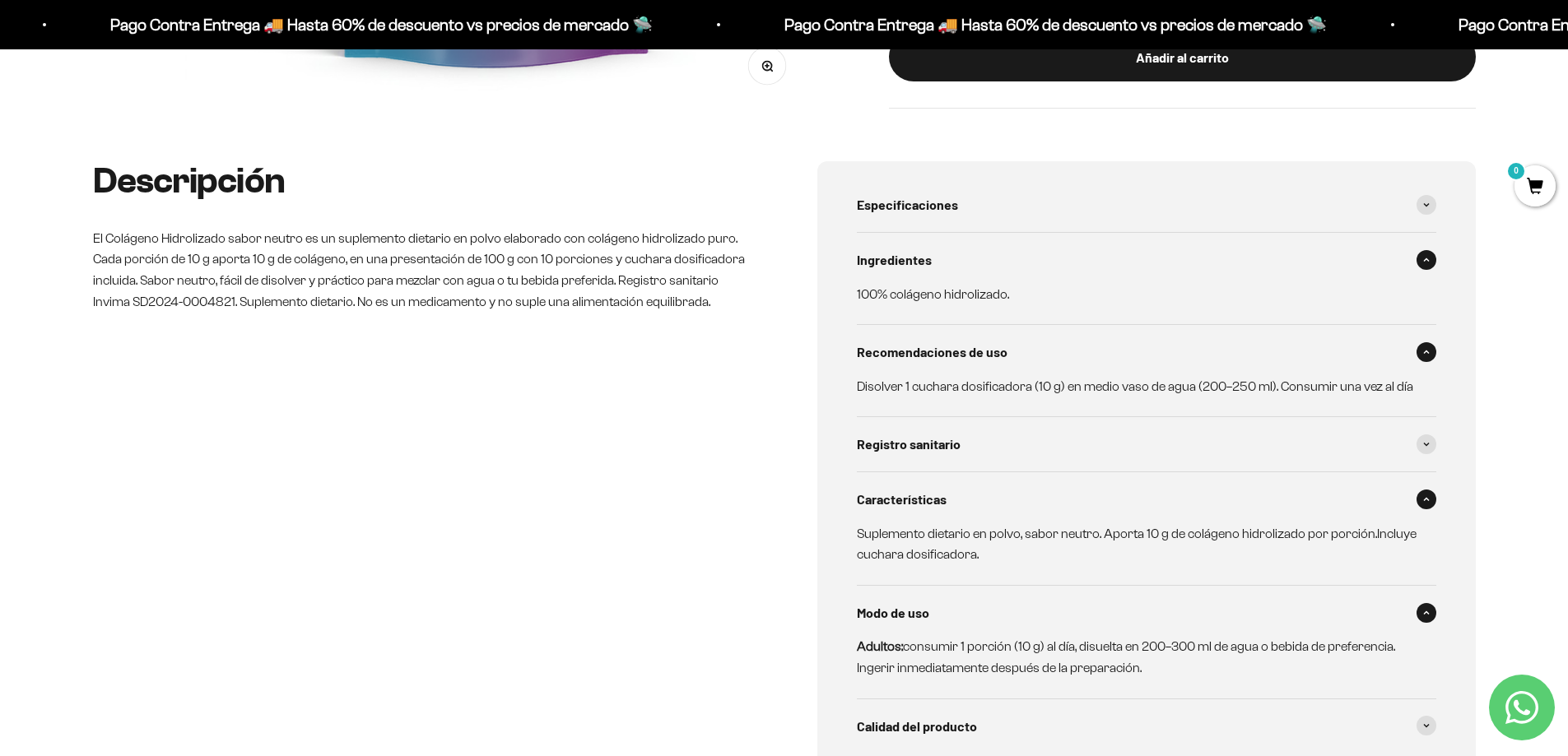
scroll to position [905, 0]
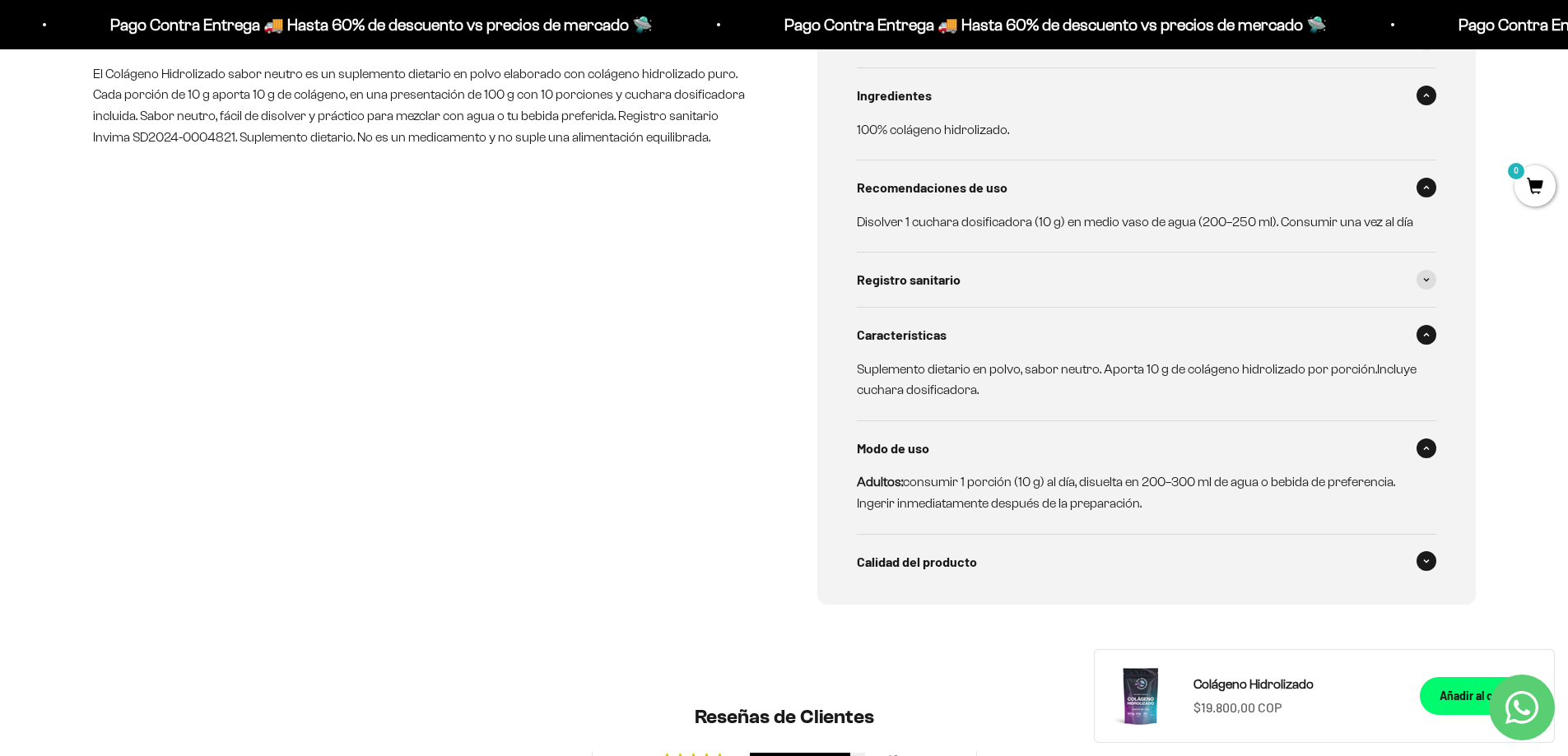
click at [1001, 559] on div "Calidad del producto" at bounding box center [1147, 561] width 579 height 54
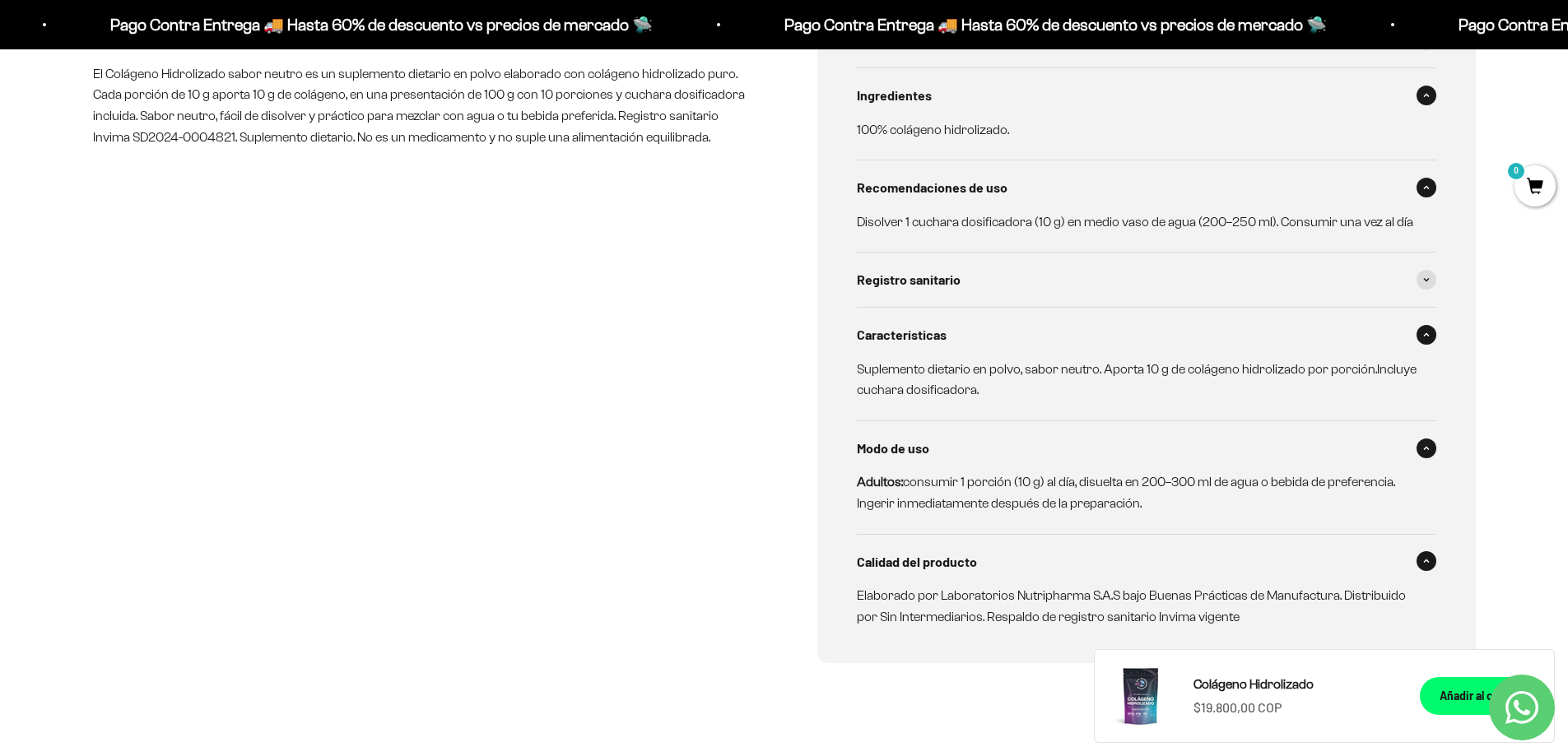
scroll to position [576, 0]
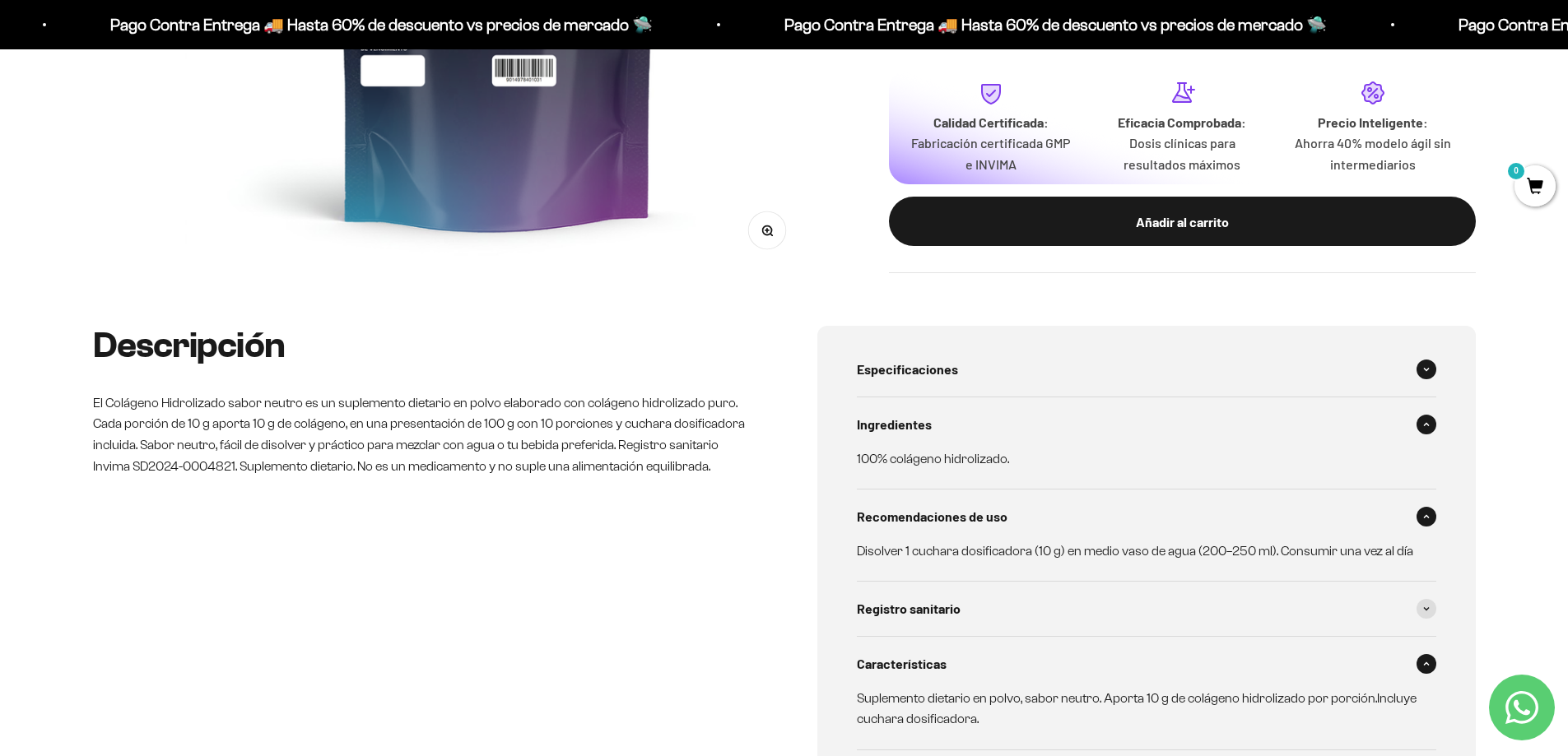
click at [1010, 360] on div "Especificaciones" at bounding box center [1147, 369] width 579 height 54
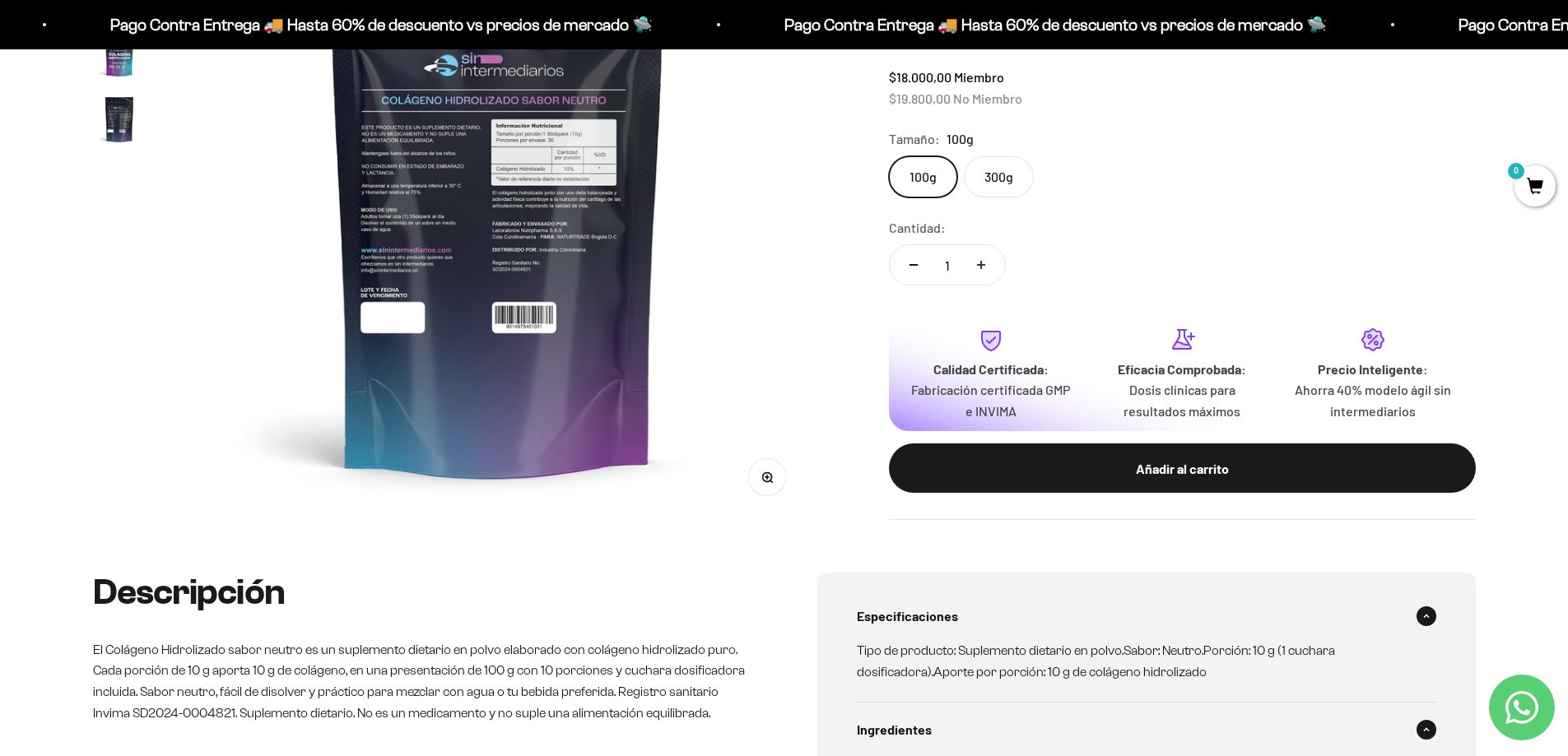
scroll to position [82, 0]
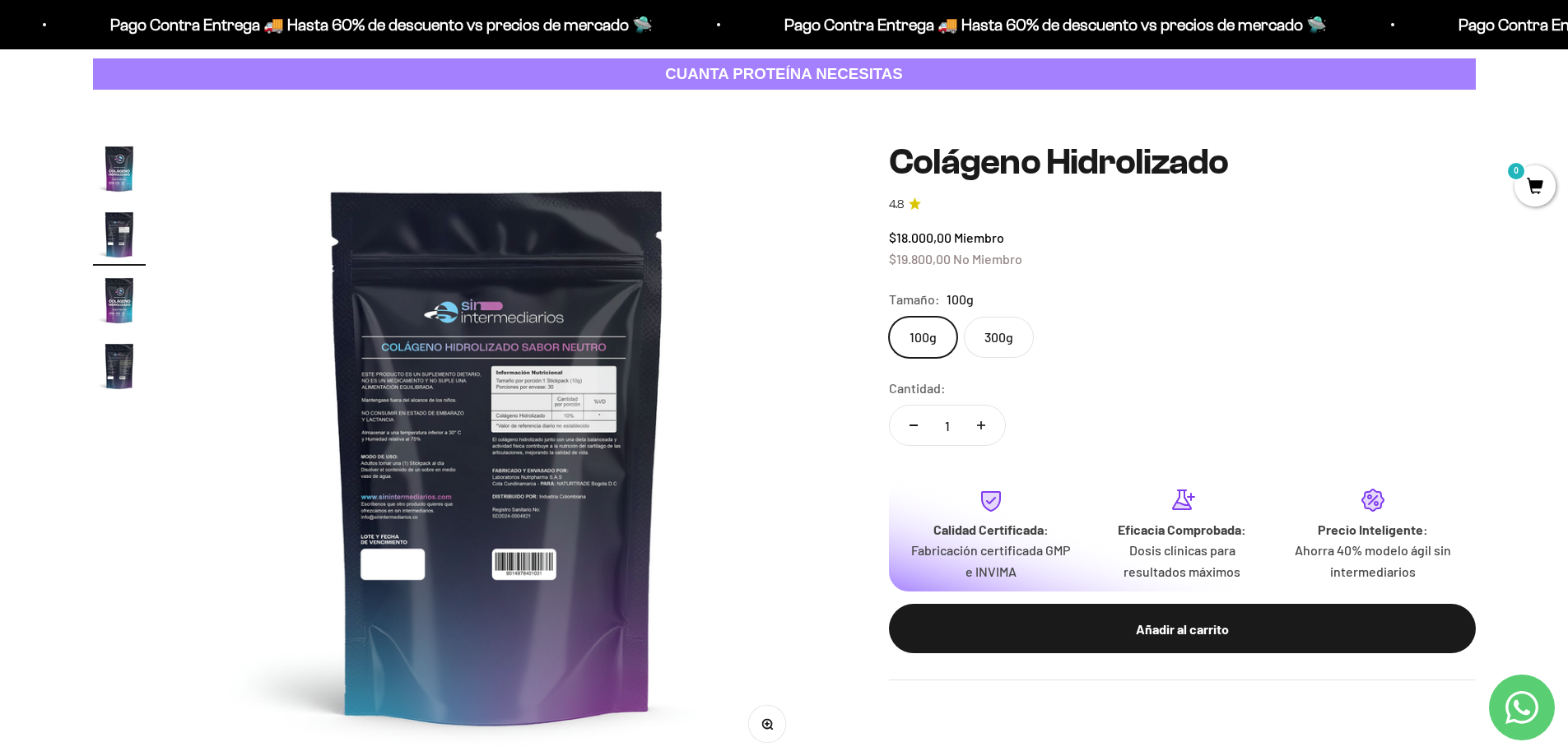
click at [123, 174] on img "Ir al artículo 1" at bounding box center [119, 168] width 52 height 52
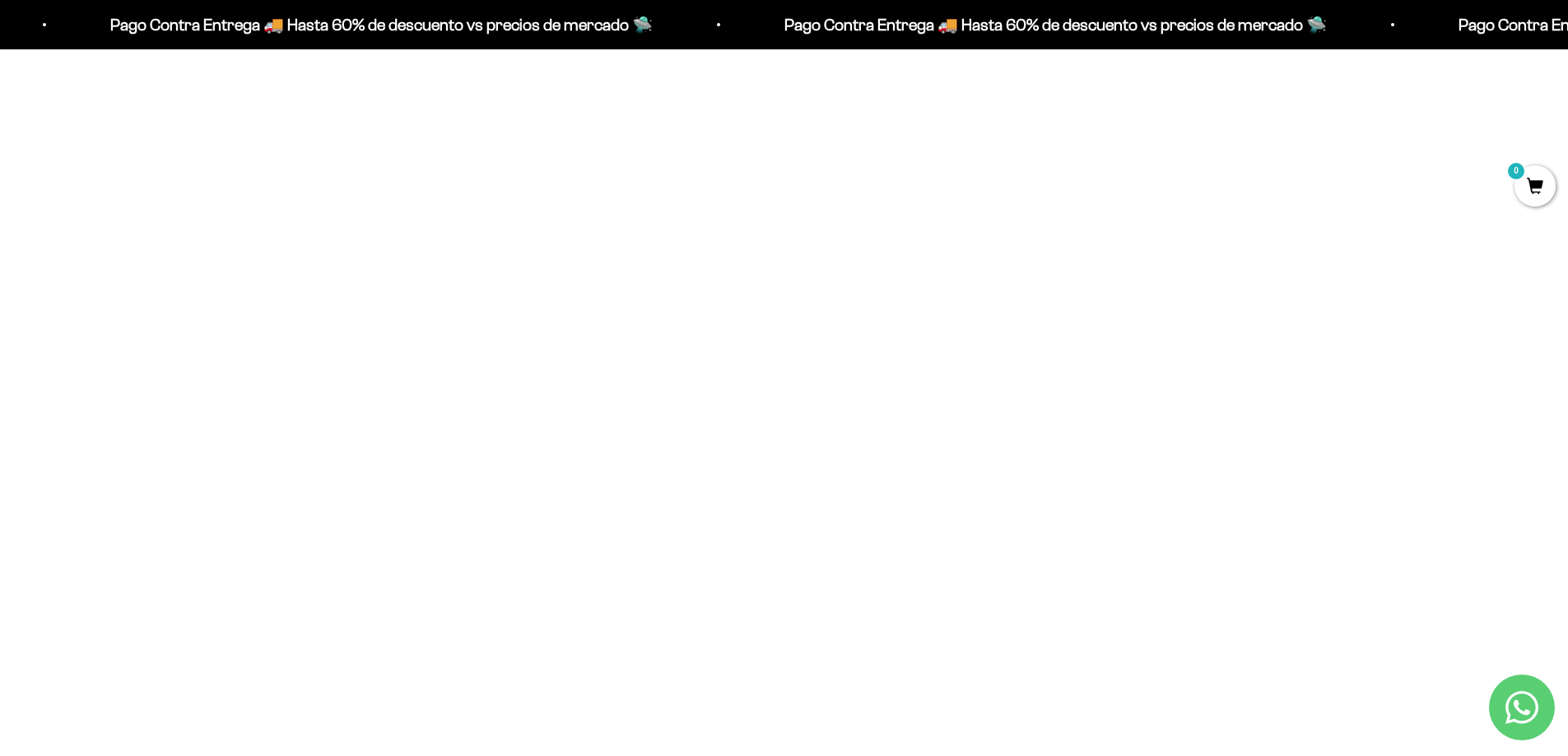
scroll to position [1009, 0]
